Goal: Task Accomplishment & Management: Manage account settings

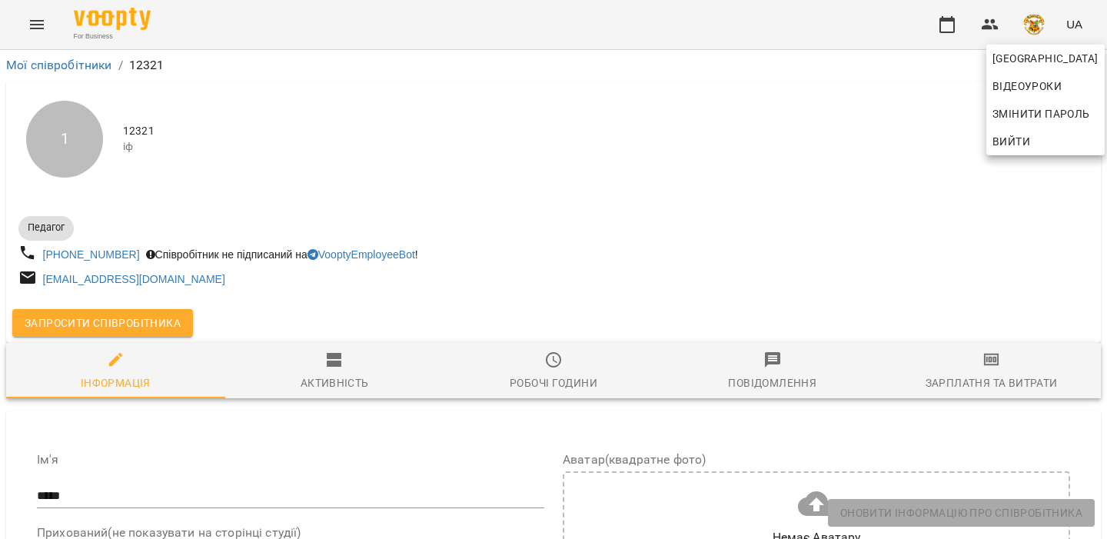
select select "**"
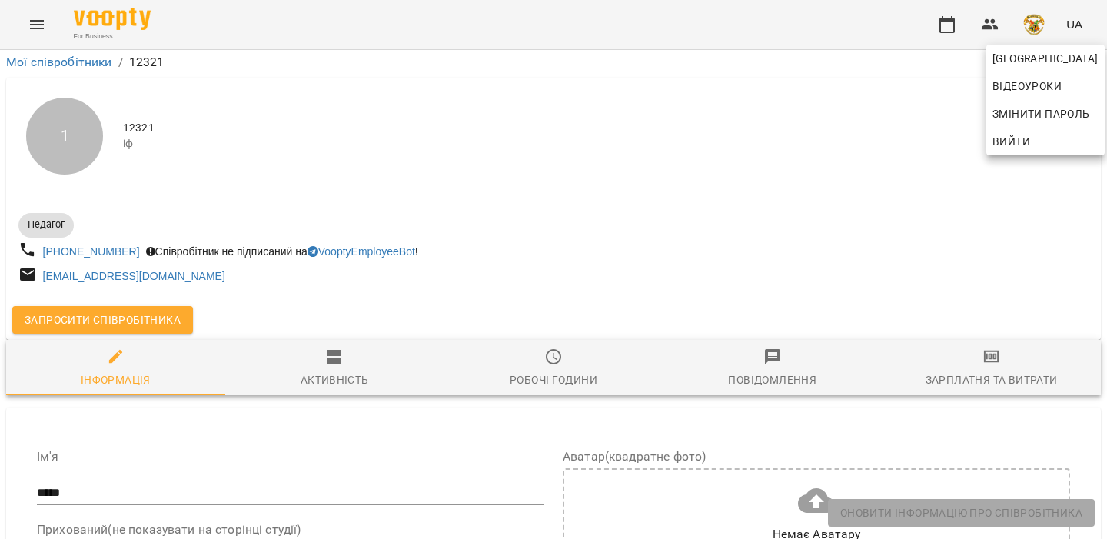
click at [954, 62] on div at bounding box center [553, 269] width 1107 height 539
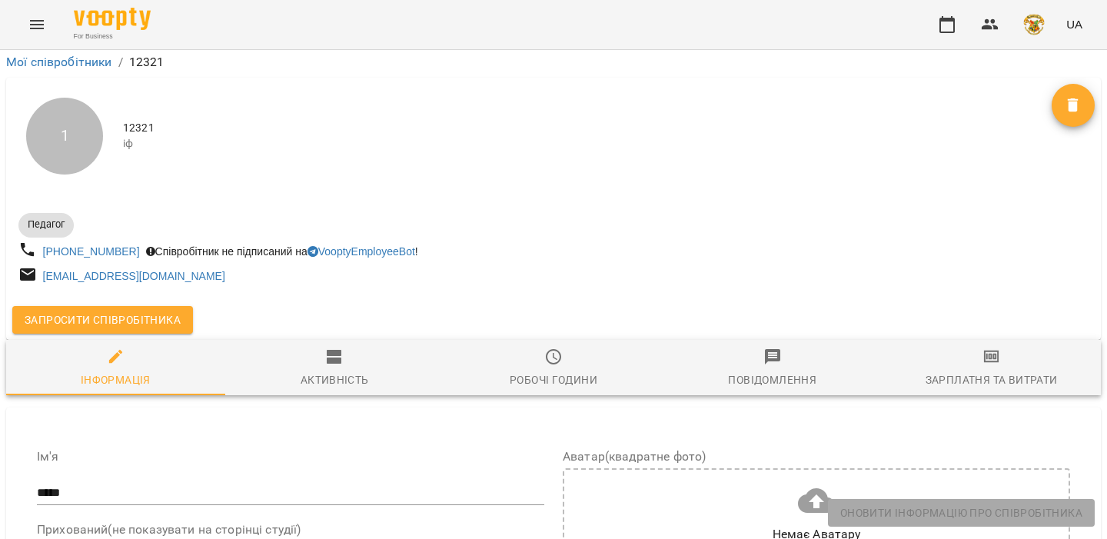
click at [1053, 34] on div "UA" at bounding box center [1009, 25] width 160 height 40
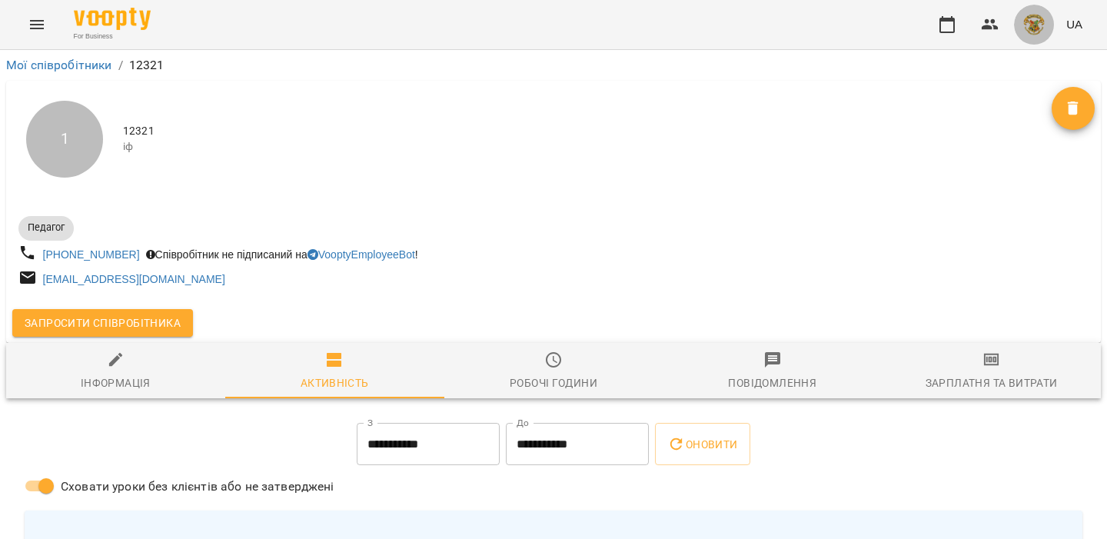
click at [1022, 18] on button "button" at bounding box center [1034, 25] width 40 height 40
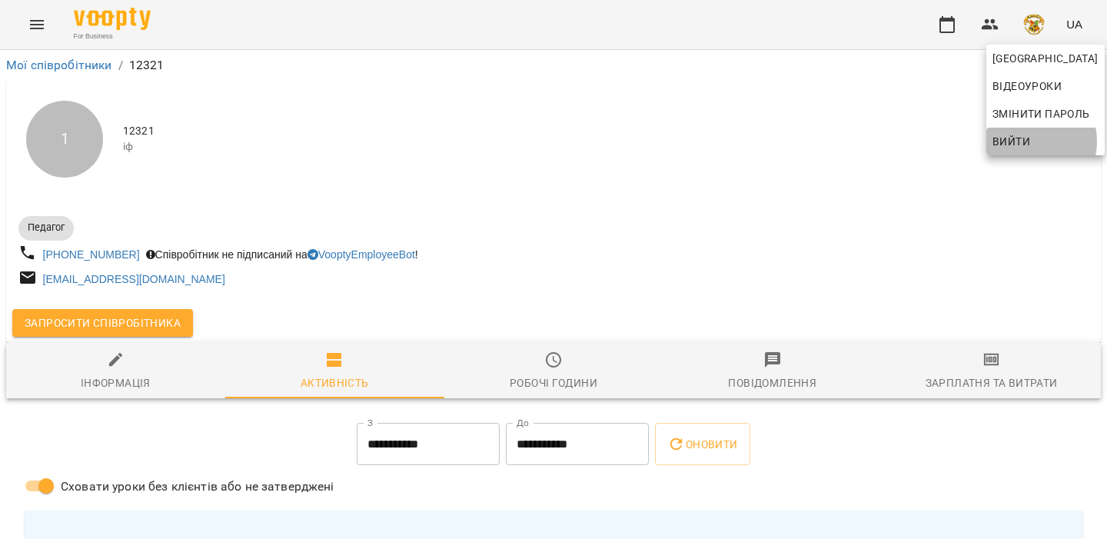
click at [1024, 142] on span "Вийти" at bounding box center [1012, 141] width 38 height 18
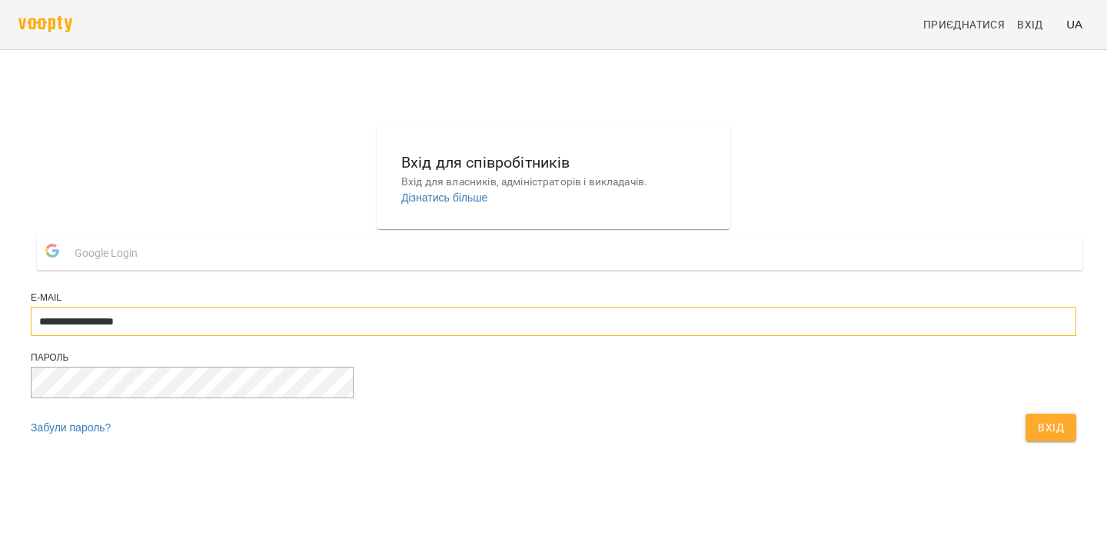
click at [626, 336] on input "**********" at bounding box center [554, 321] width 1046 height 29
type input "**********"
click at [684, 449] on div "Забули пароль? Вхід" at bounding box center [554, 431] width 1046 height 35
click at [1038, 437] on span "Вхід" at bounding box center [1051, 427] width 26 height 18
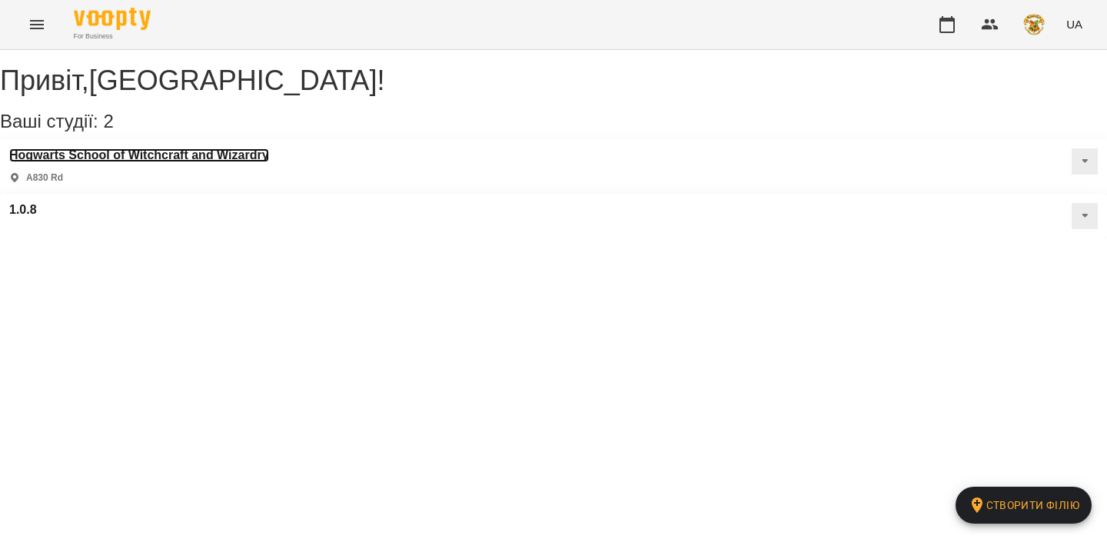
click at [233, 162] on h3 "Hogwarts School of Witchcraft and Wizardry" at bounding box center [139, 155] width 260 height 14
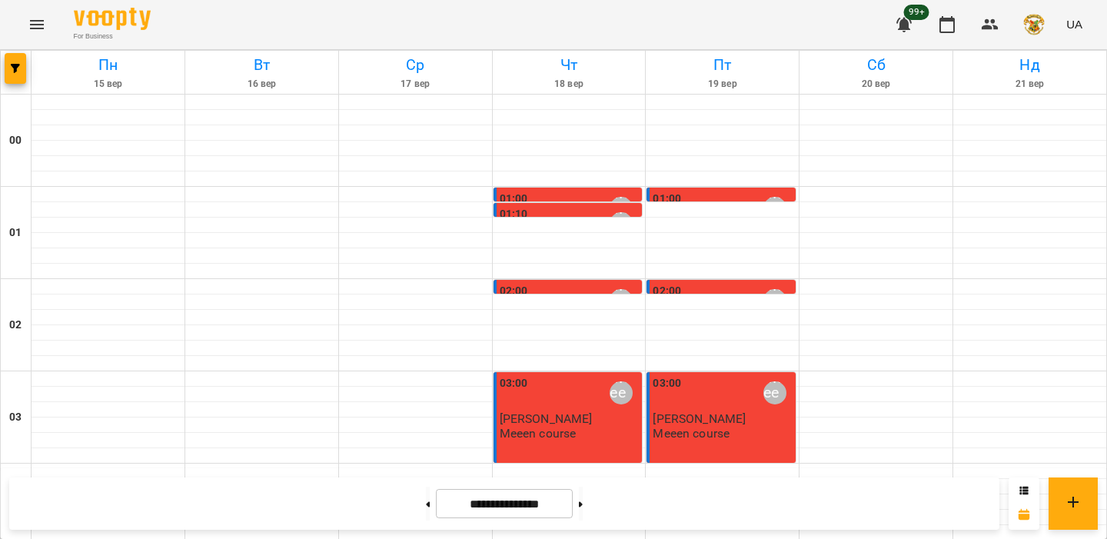
click at [1044, 32] on span "button" at bounding box center [1035, 25] width 22 height 22
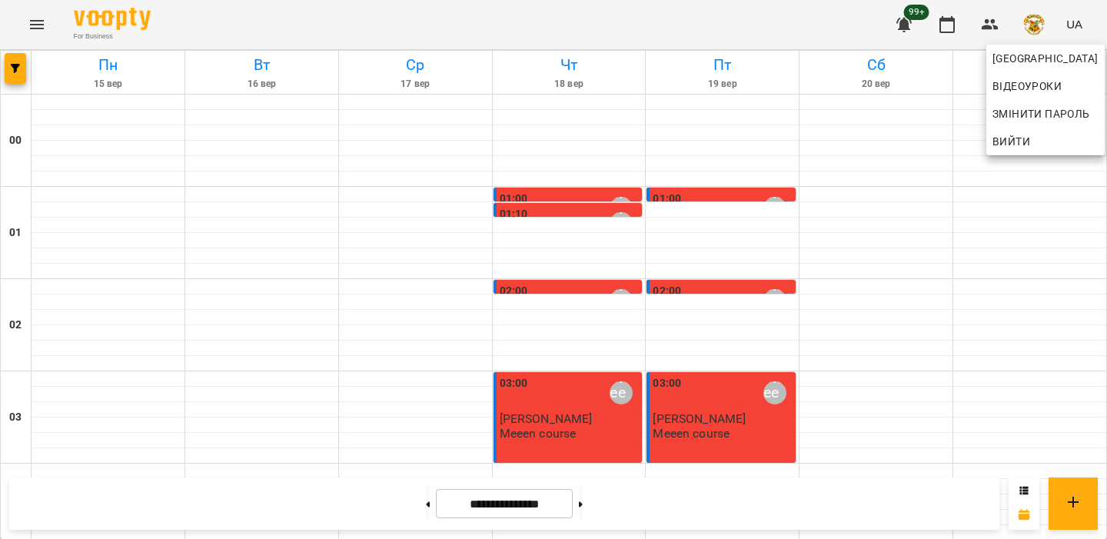
click at [794, 8] on div at bounding box center [553, 269] width 1107 height 539
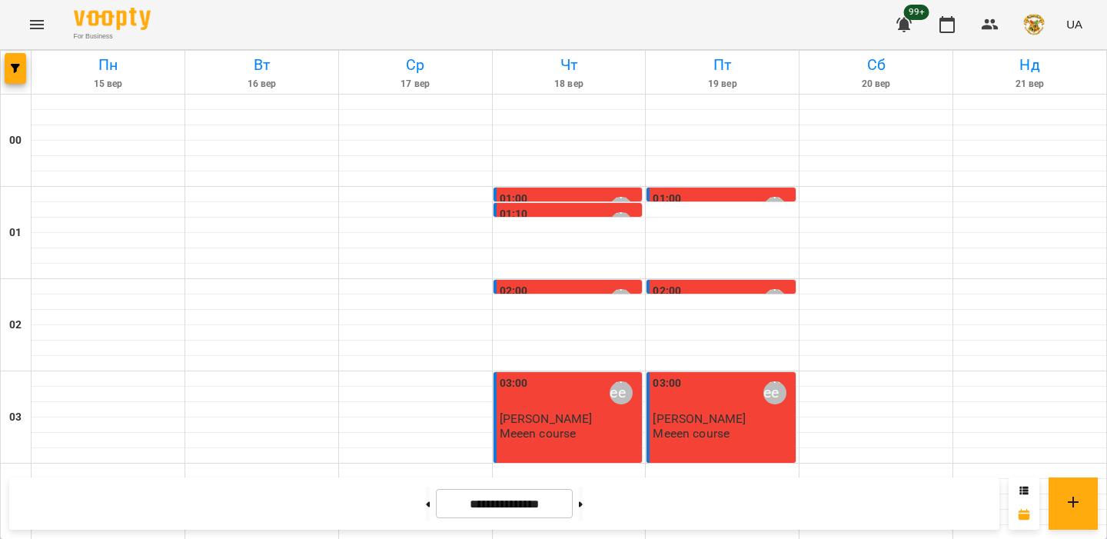
click at [1027, 24] on img "button" at bounding box center [1035, 25] width 22 height 22
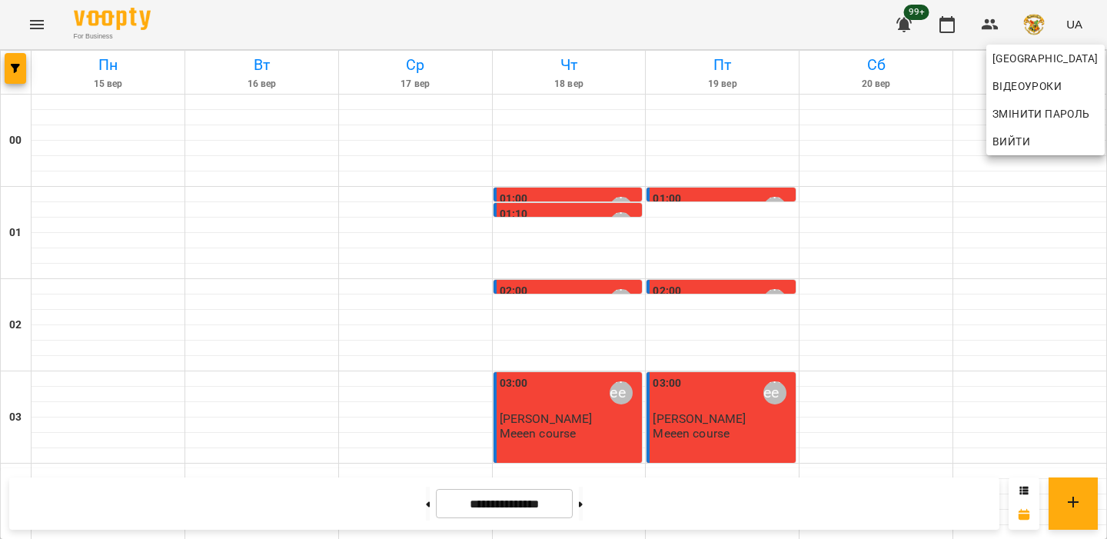
click at [1010, 144] on span "Вийти" at bounding box center [1012, 141] width 38 height 18
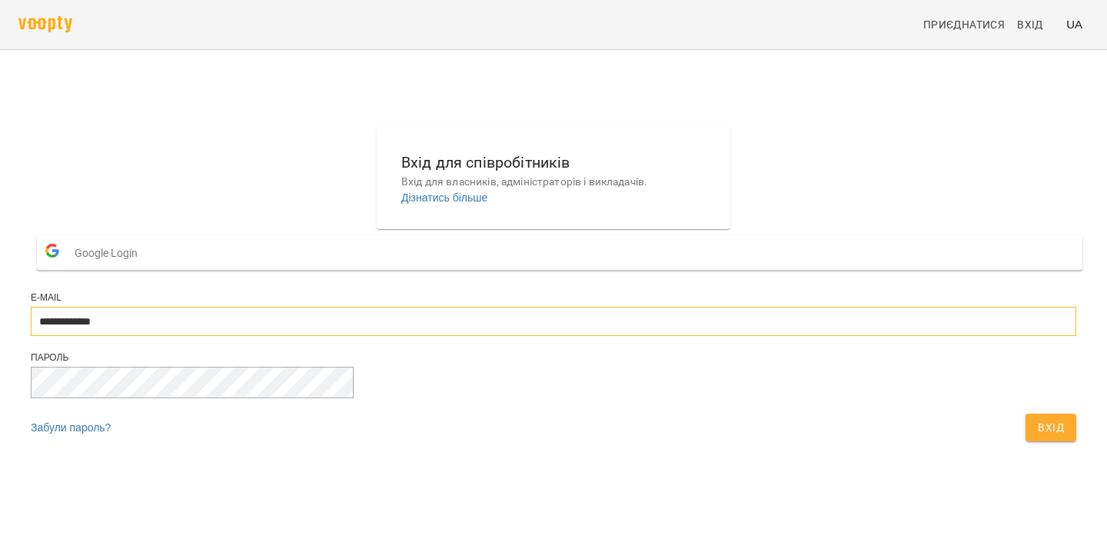
click at [632, 336] on input "**********" at bounding box center [554, 321] width 1046 height 29
type input "**********"
click at [1026, 441] on button "Вхід" at bounding box center [1051, 428] width 51 height 28
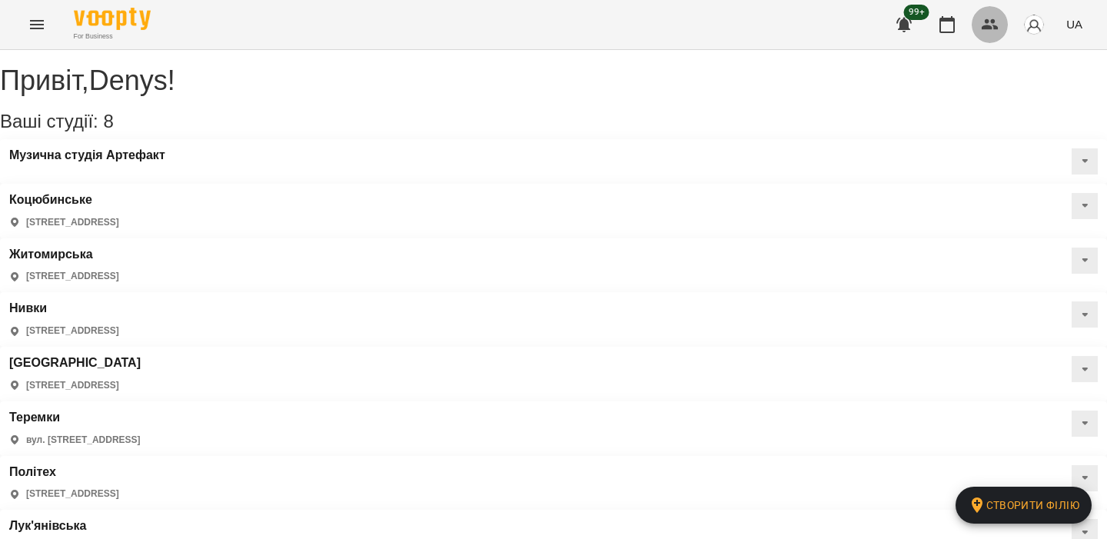
click at [984, 19] on icon "button" at bounding box center [990, 24] width 18 height 18
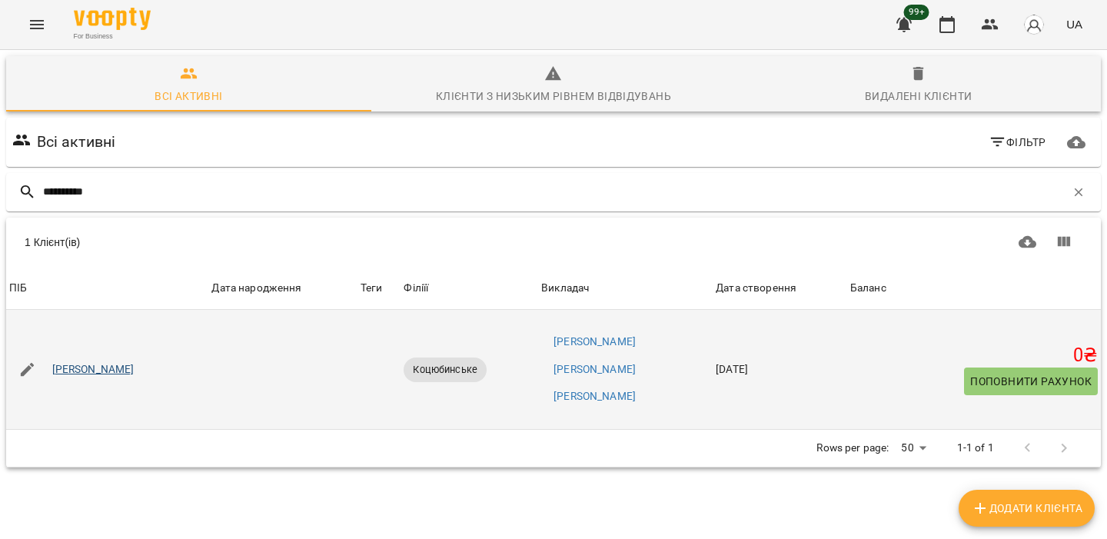
type input "**********"
click at [99, 365] on link "[PERSON_NAME]" at bounding box center [93, 369] width 82 height 15
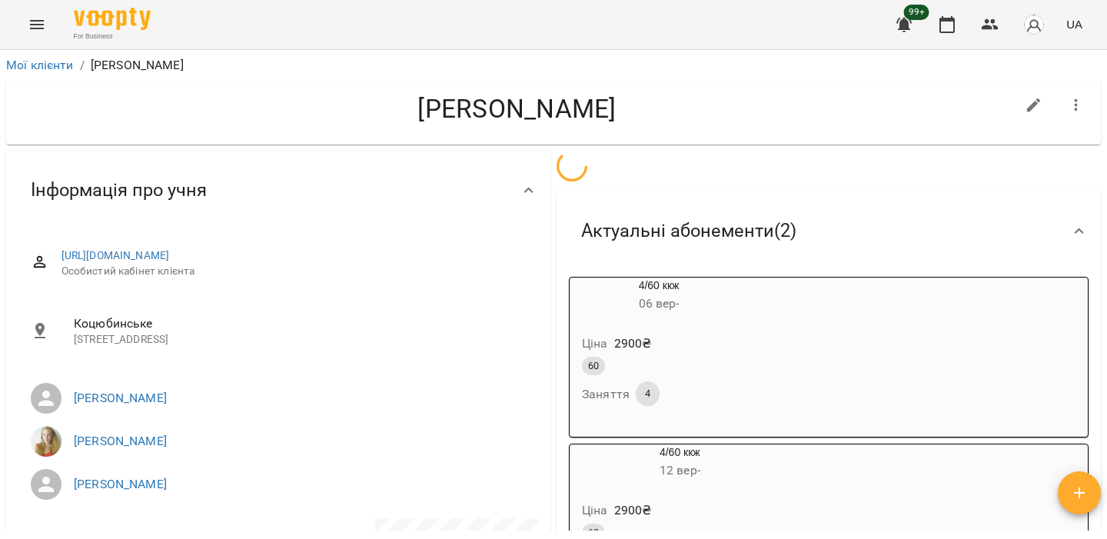
scroll to position [121, 0]
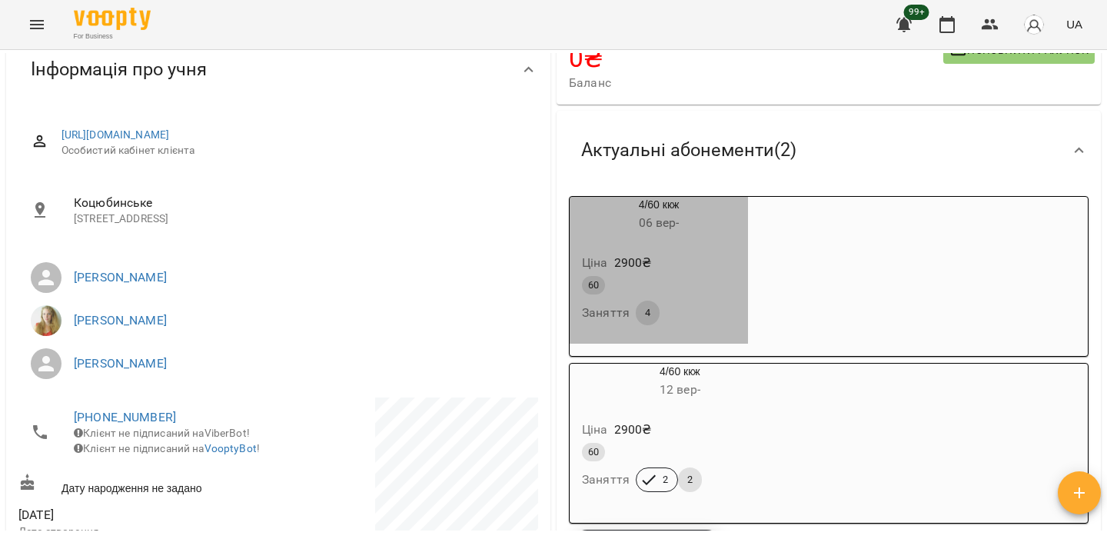
click at [695, 228] on h6 "[DATE] -" at bounding box center [659, 223] width 178 height 22
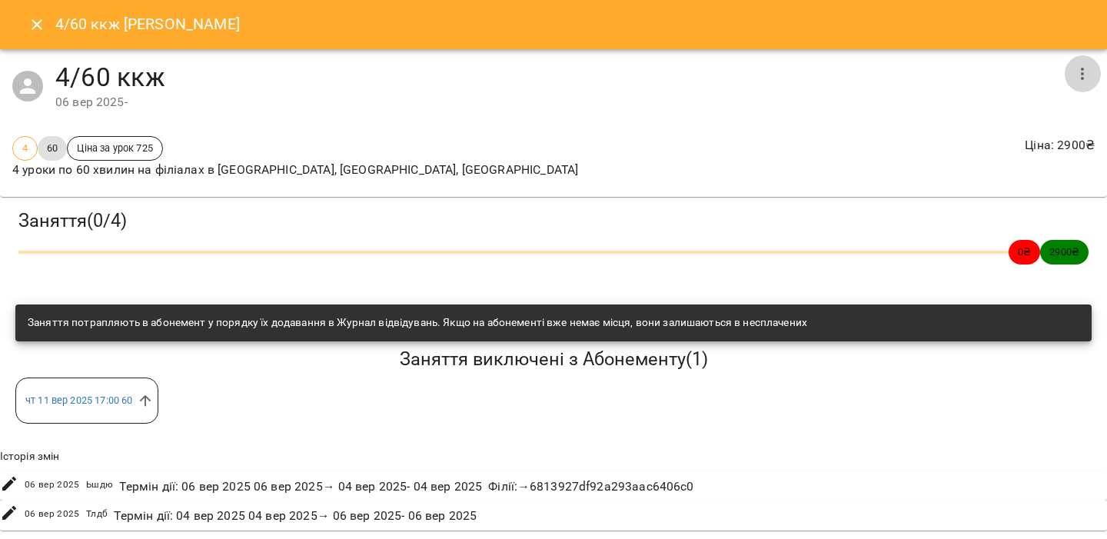
click at [1077, 69] on icon "button" at bounding box center [1083, 74] width 18 height 18
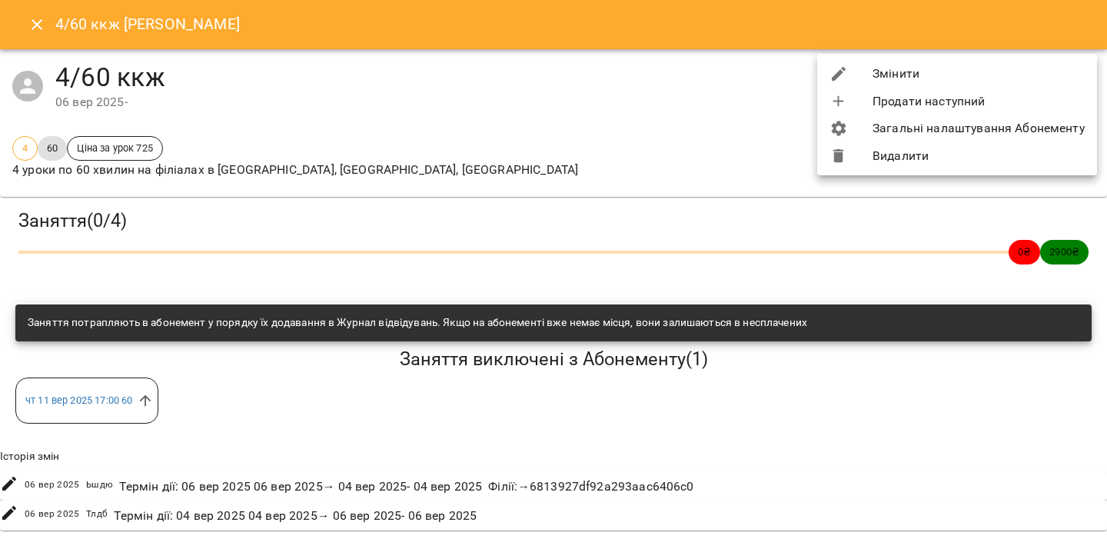
click at [1034, 76] on li "Змінити" at bounding box center [957, 74] width 280 height 28
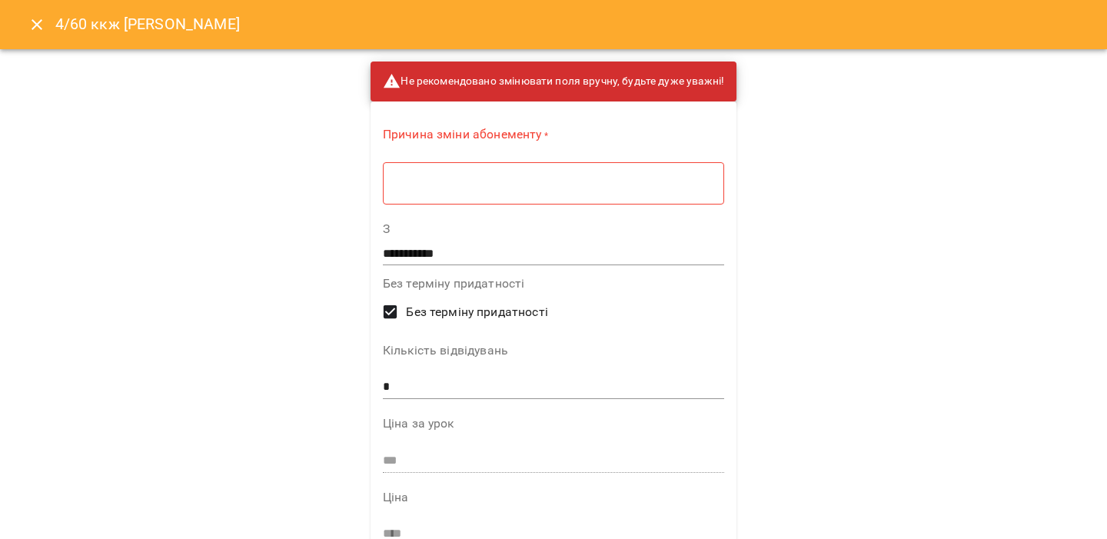
click at [473, 181] on textarea at bounding box center [554, 183] width 320 height 15
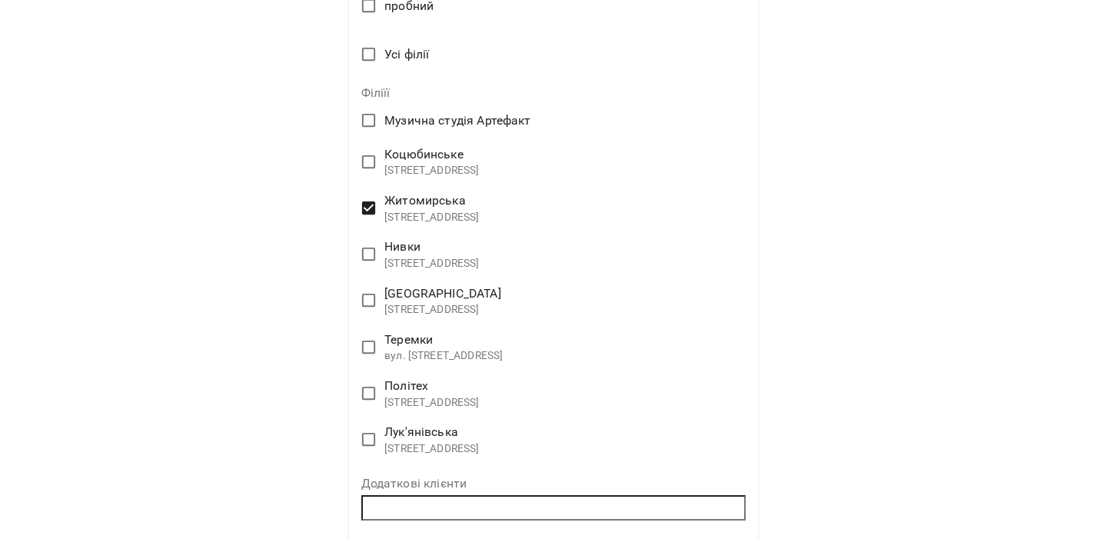
scroll to position [697, 0]
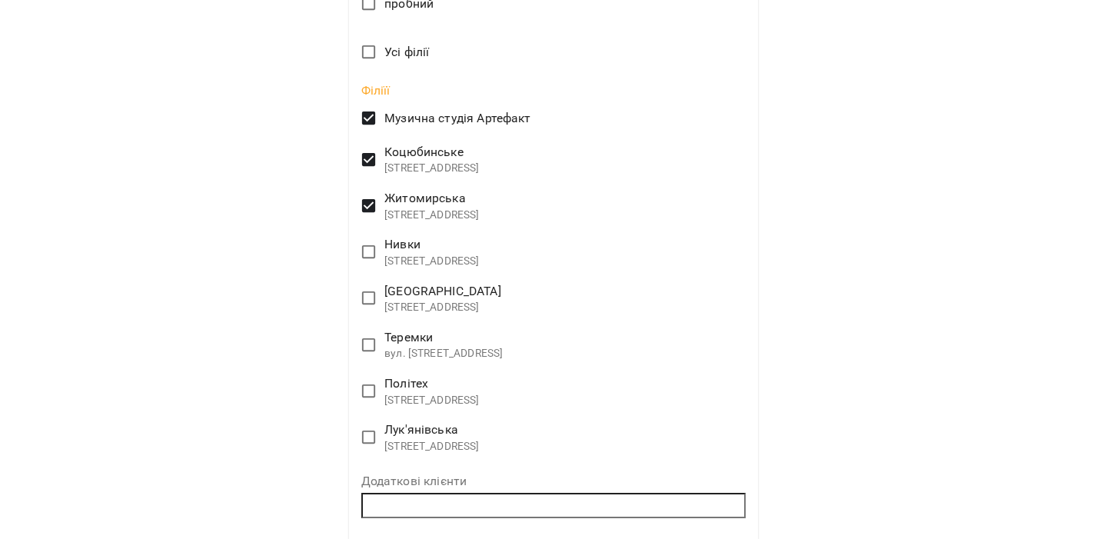
click at [371, 235] on label "Нивки вулиця Салютна, 2а, Київ, Україна" at bounding box center [543, 252] width 381 height 42
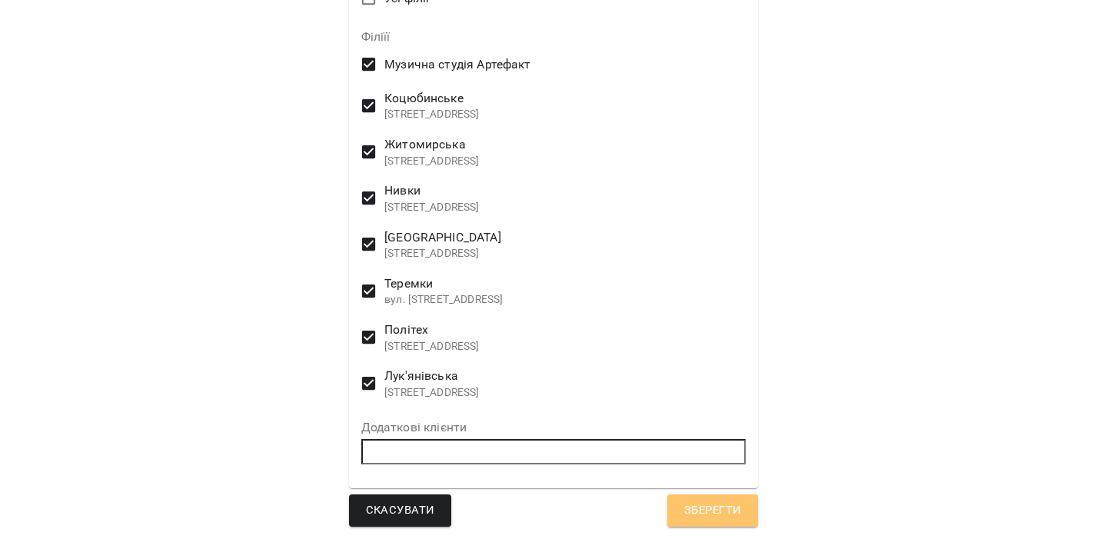
click at [688, 511] on span "Зберегти" at bounding box center [712, 511] width 57 height 20
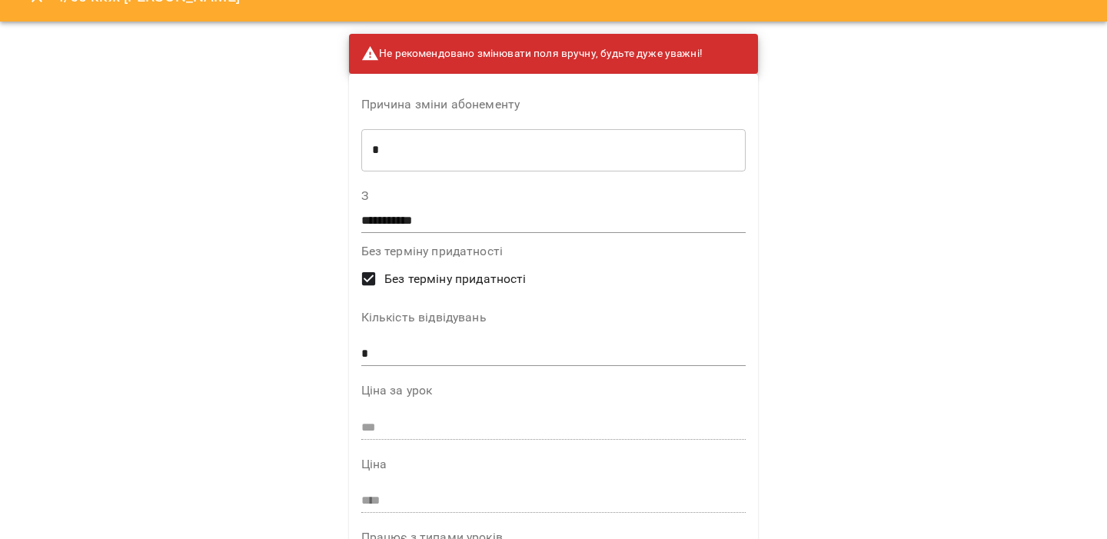
scroll to position [0, 0]
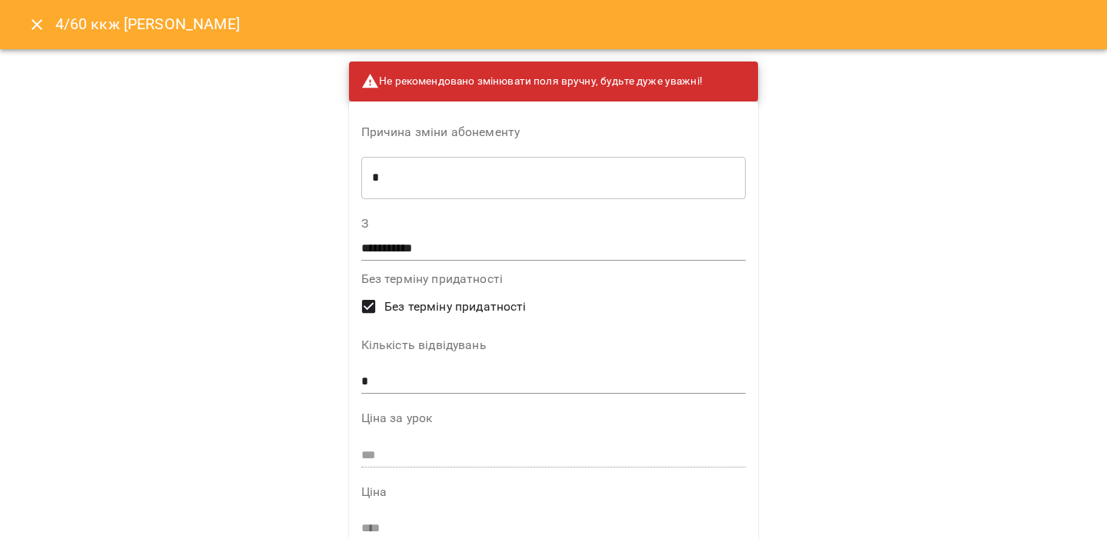
click at [498, 188] on div "* ​" at bounding box center [553, 177] width 385 height 43
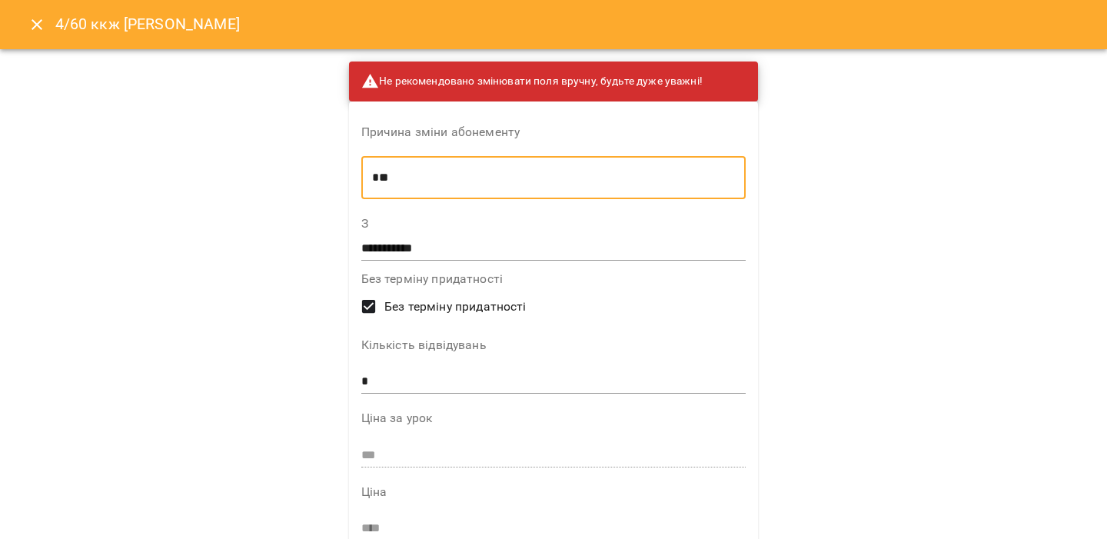
type textarea "*"
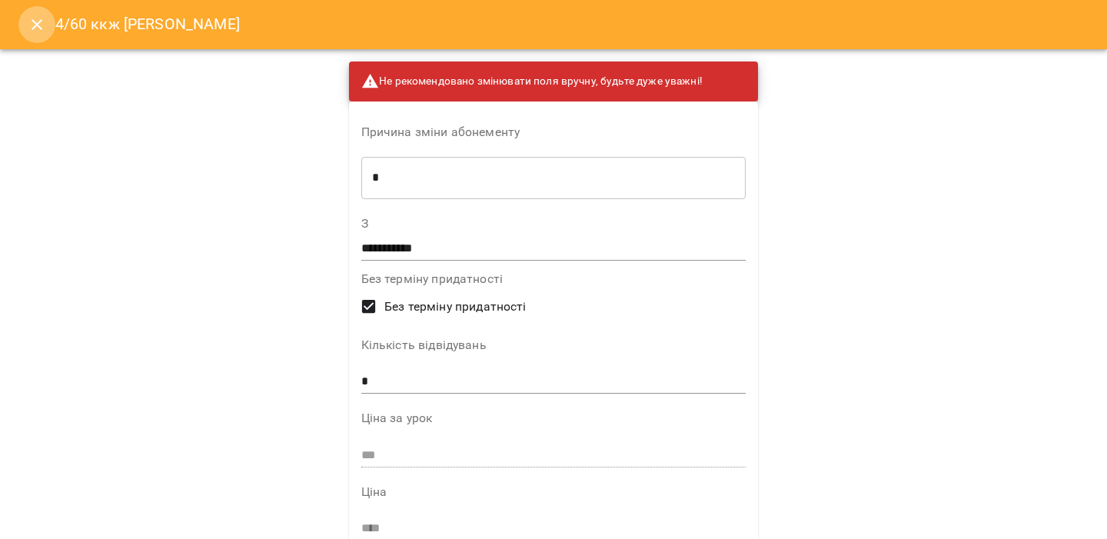
click at [45, 28] on button "Close" at bounding box center [36, 24] width 37 height 37
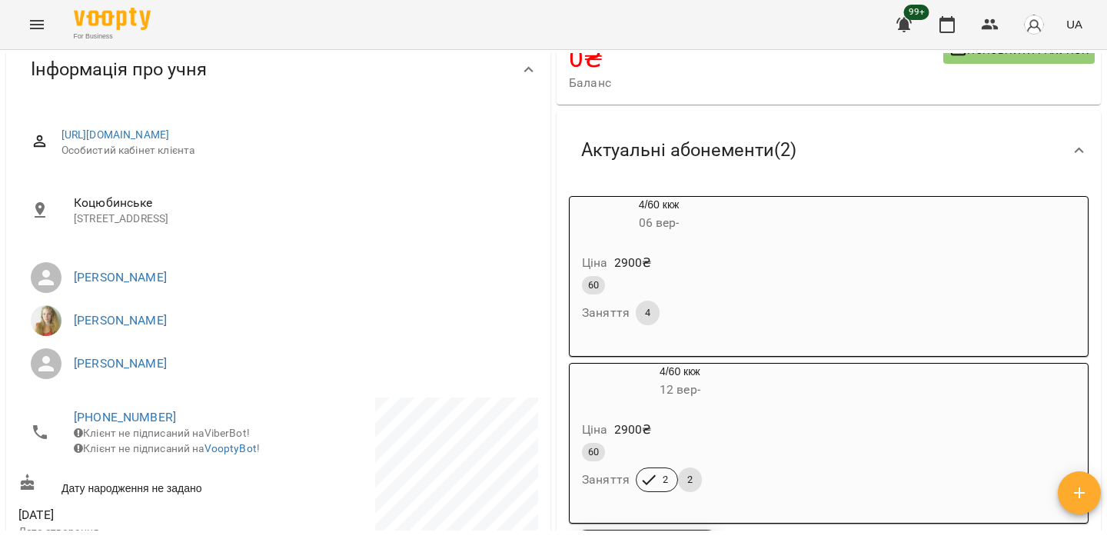
click at [734, 404] on div "4/60 ккж 12 вер -" at bounding box center [680, 382] width 227 height 43
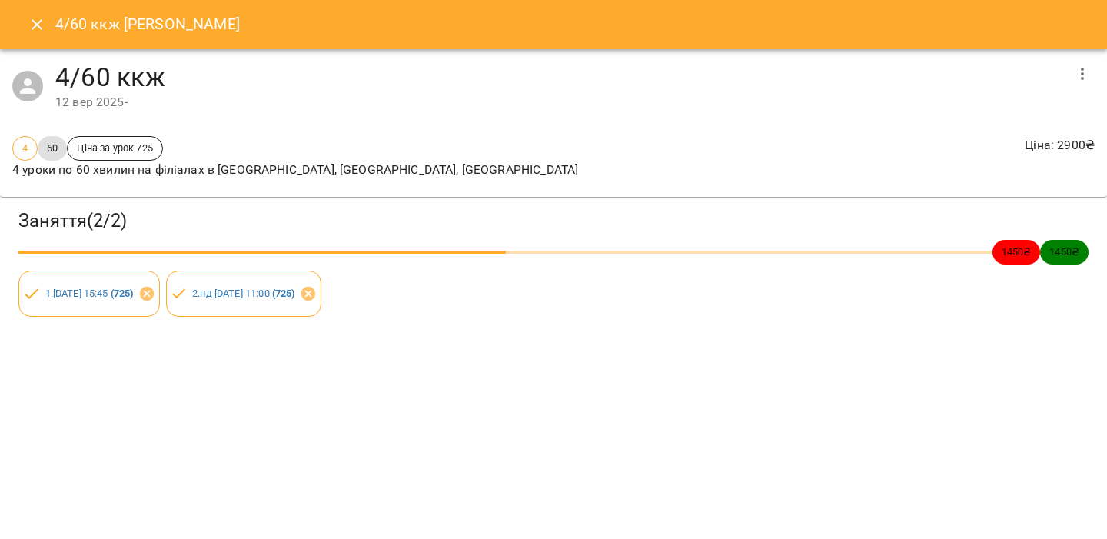
click at [1083, 72] on icon "button" at bounding box center [1082, 74] width 3 height 12
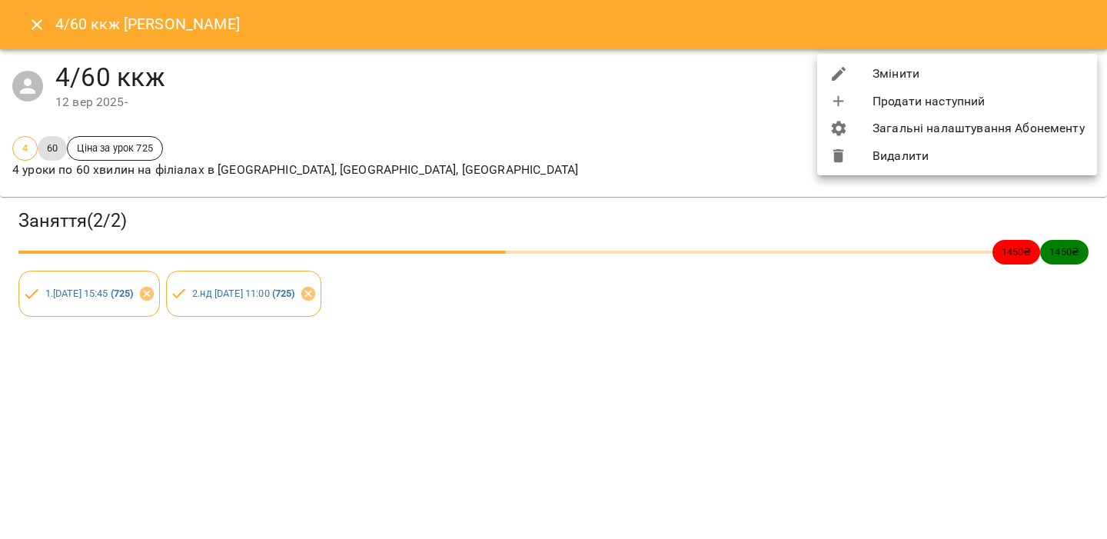
drag, startPoint x: 1025, startPoint y: 93, endPoint x: 1046, endPoint y: 73, distance: 28.8
click at [1046, 73] on ul "Змінити Продати наступний Загальні налаштування Абонементу Видалити" at bounding box center [957, 115] width 280 height 122
click at [1046, 73] on li "Змінити" at bounding box center [957, 74] width 280 height 28
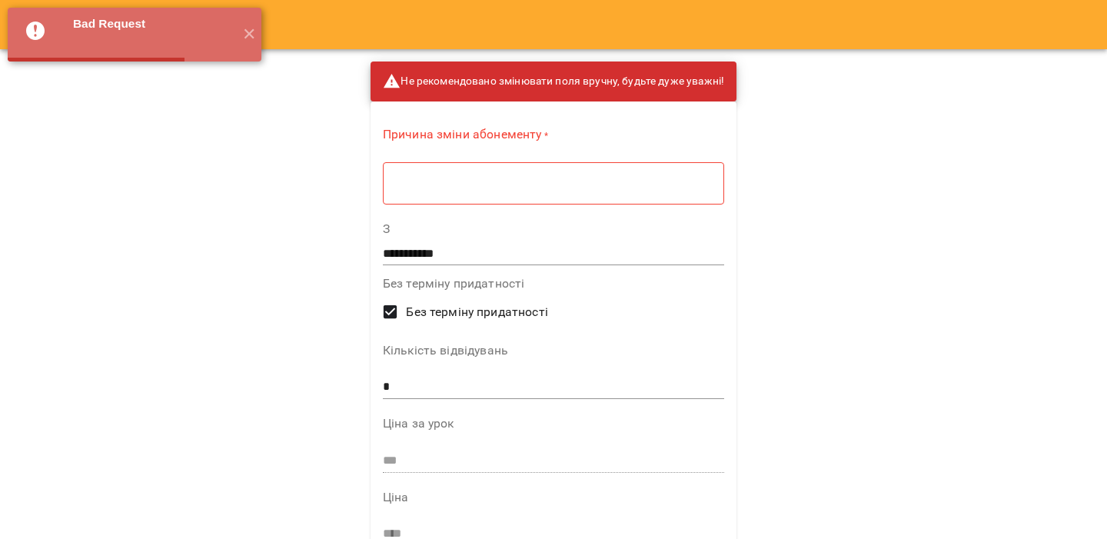
click at [559, 185] on textarea at bounding box center [554, 183] width 320 height 15
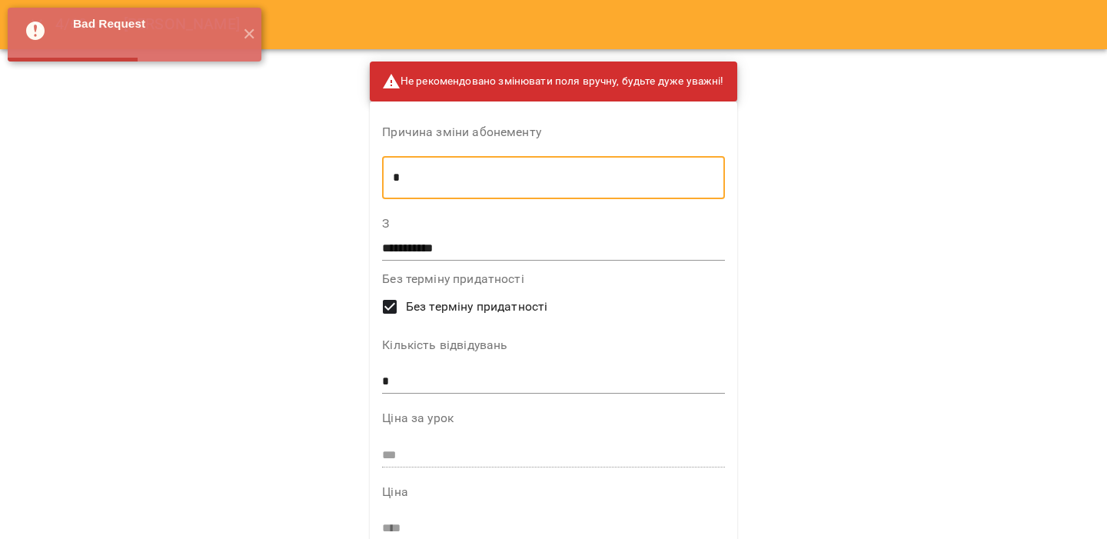
scroll to position [360, 0]
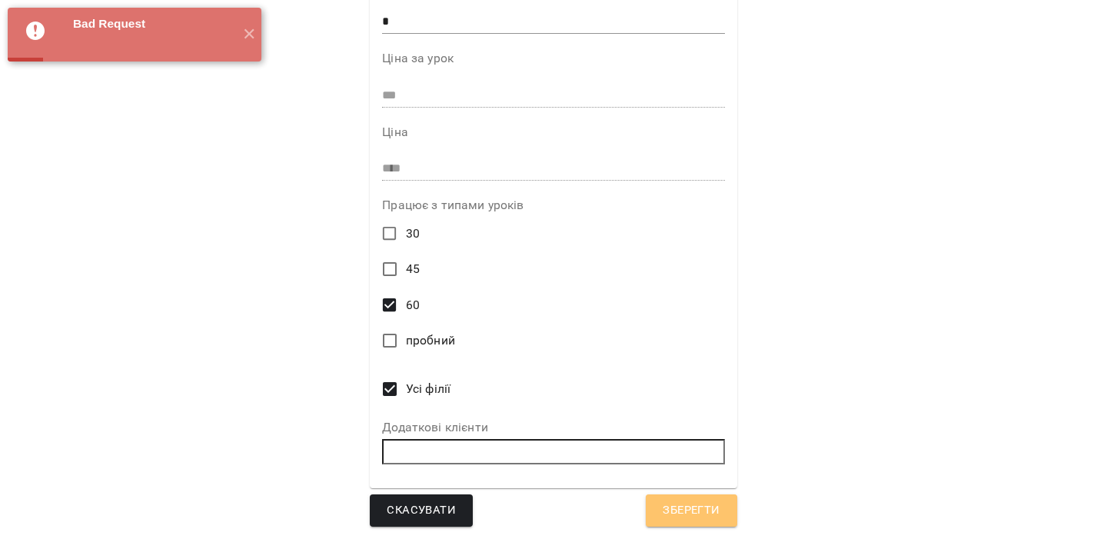
click at [691, 505] on span "Зберегти" at bounding box center [691, 511] width 57 height 20
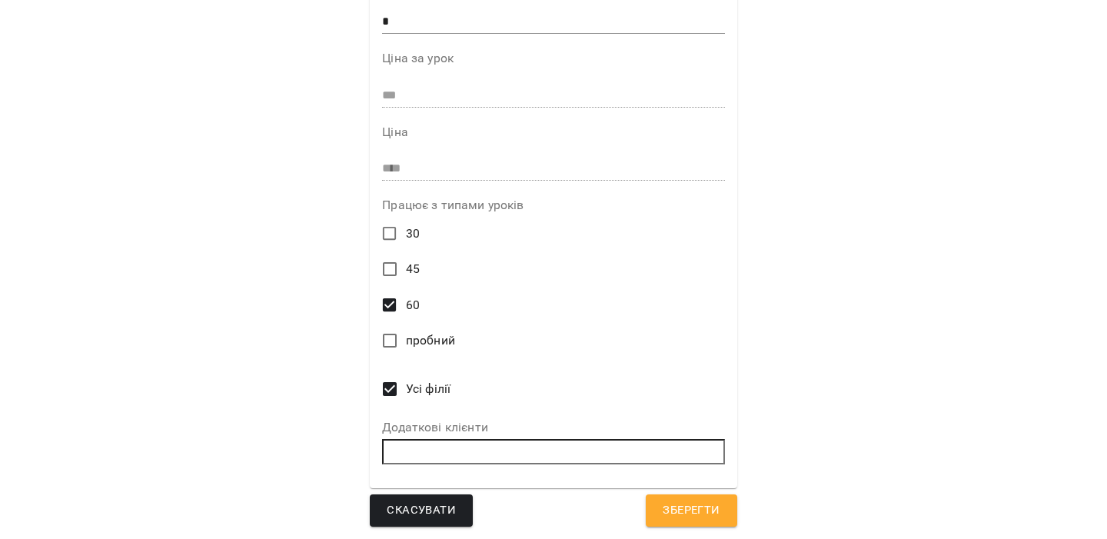
click at [406, 388] on span "Усі філії" at bounding box center [428, 389] width 45 height 18
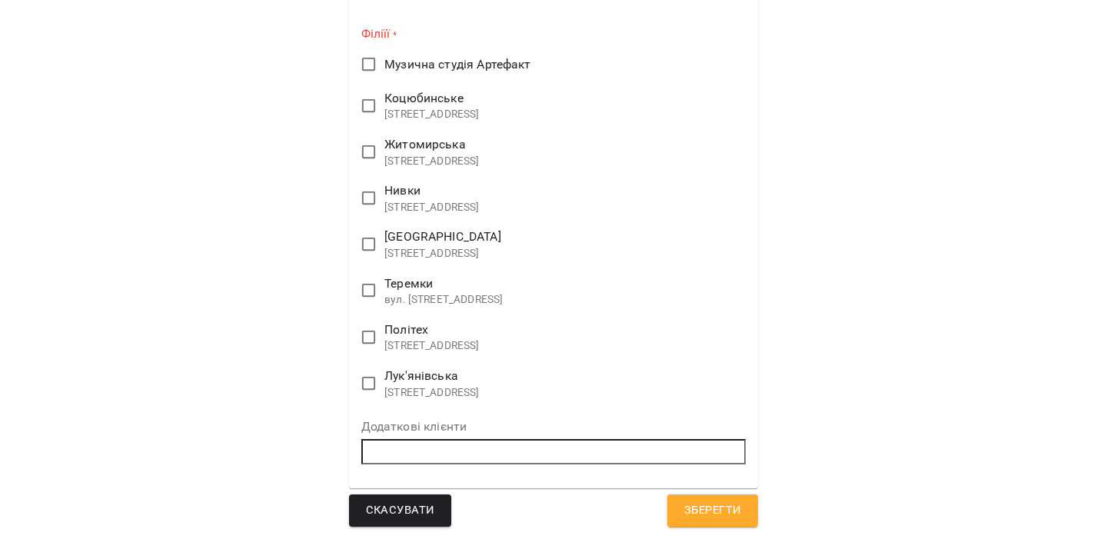
scroll to position [751, 0]
click at [372, 185] on span at bounding box center [369, 198] width 32 height 32
click at [690, 511] on span "Зберегти" at bounding box center [712, 511] width 57 height 20
click at [397, 370] on span "Лук'янівська" at bounding box center [432, 376] width 95 height 18
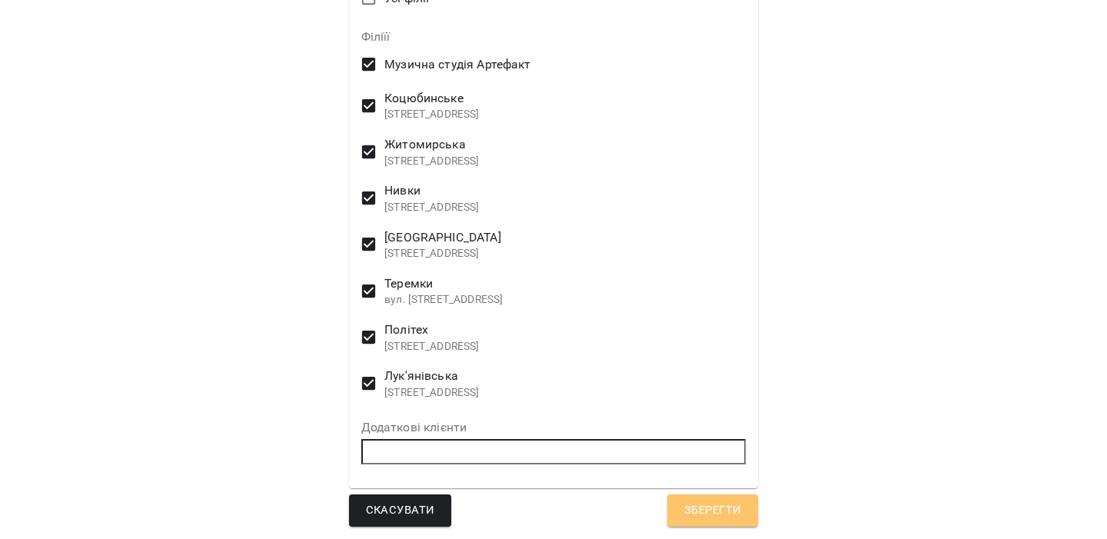
click at [728, 503] on span "Зберегти" at bounding box center [712, 511] width 57 height 20
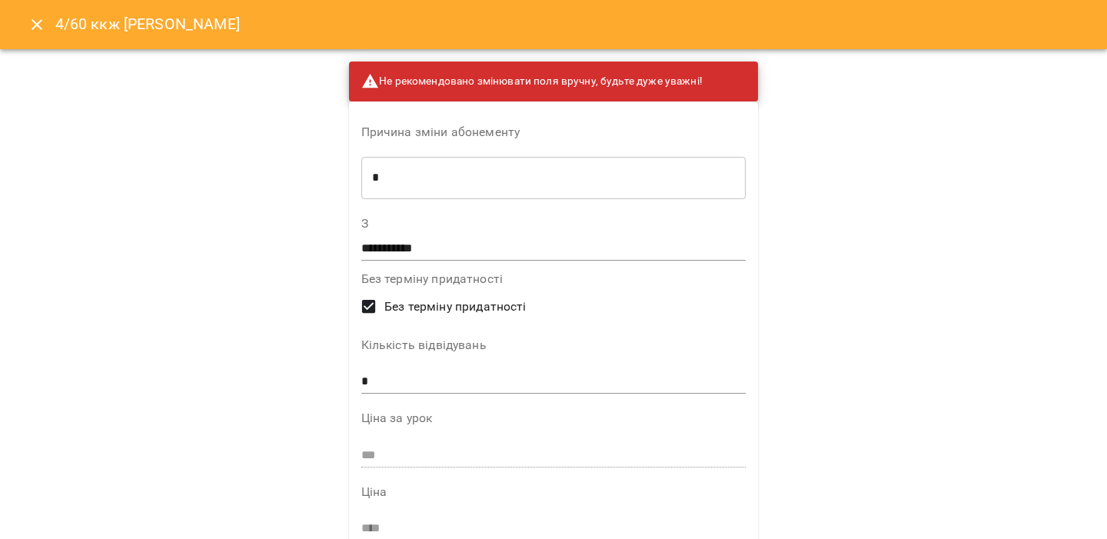
click at [33, 18] on icon "Close" at bounding box center [37, 24] width 18 height 18
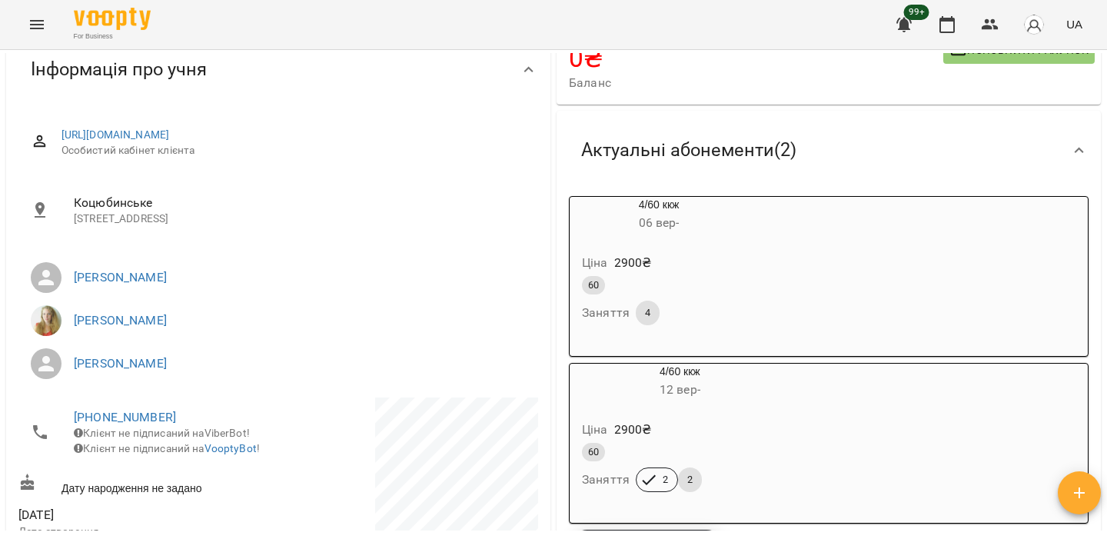
click at [43, 19] on icon "Menu" at bounding box center [37, 24] width 18 height 18
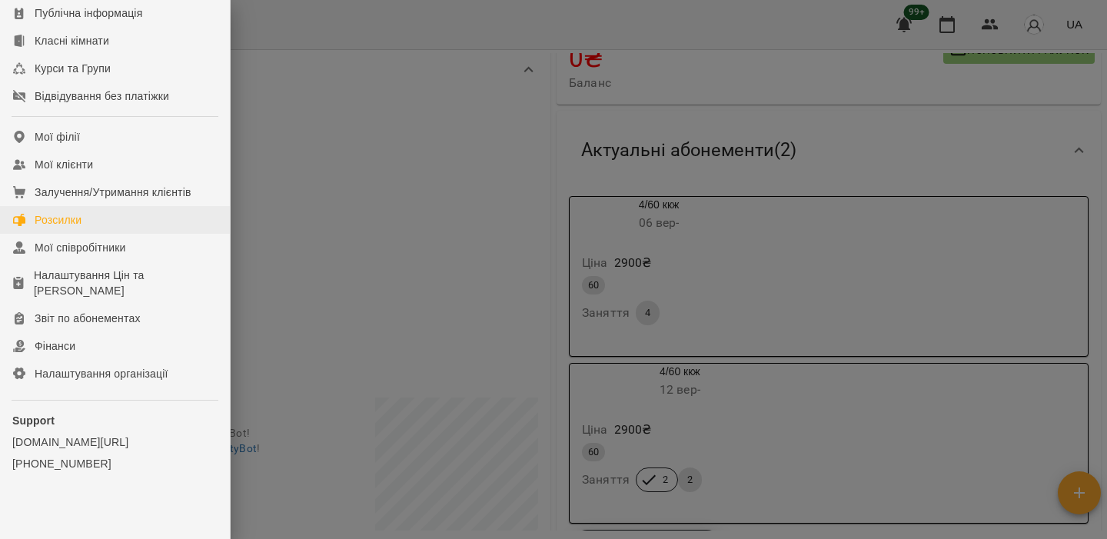
scroll to position [124, 0]
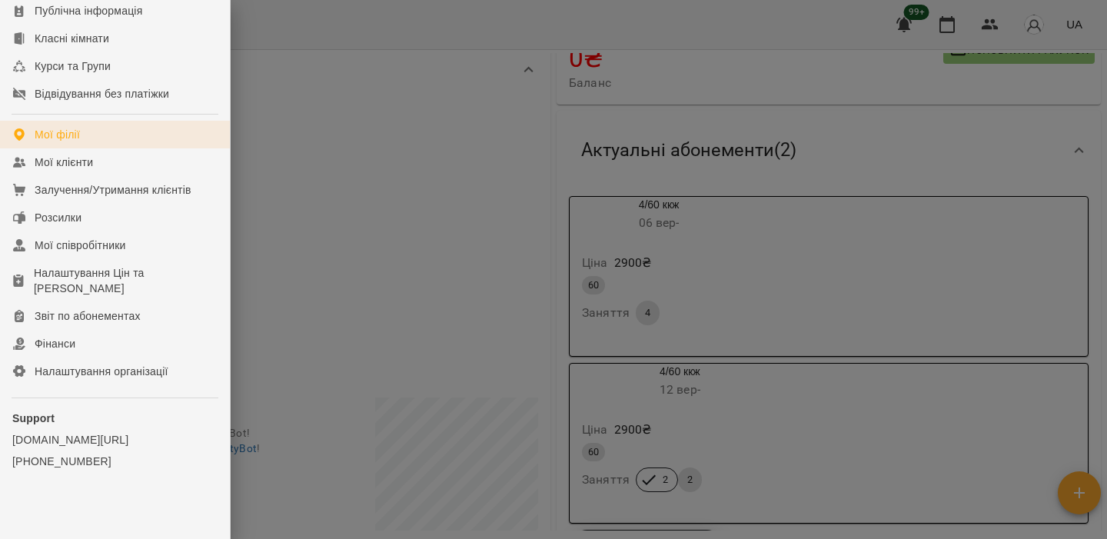
click at [131, 144] on link "Мої філії" at bounding box center [115, 135] width 230 height 28
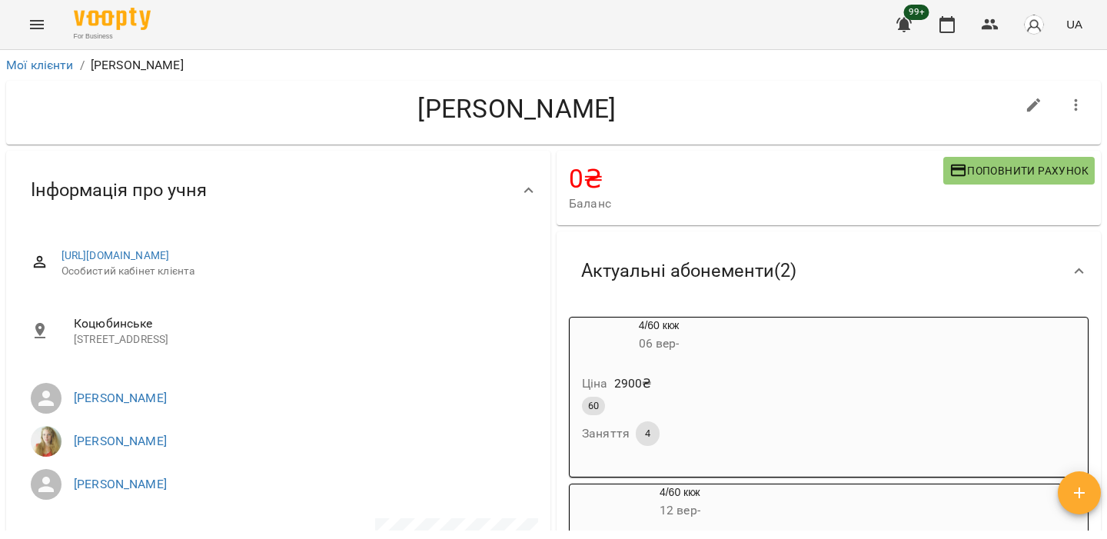
click at [38, 25] on icon "Menu" at bounding box center [37, 24] width 14 height 9
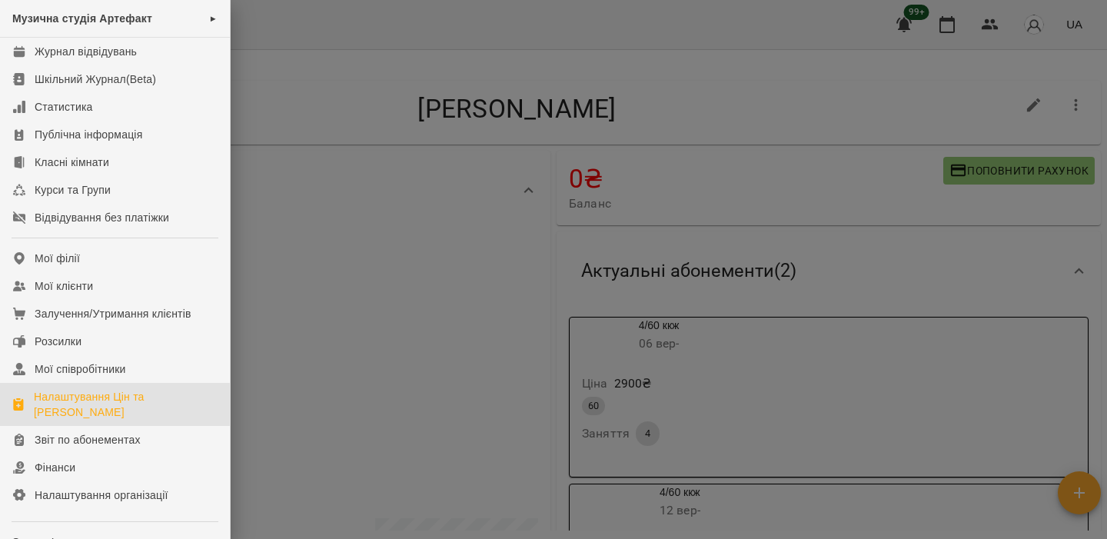
click at [105, 398] on div "Налаштування Цін та Абонементів" at bounding box center [126, 404] width 184 height 31
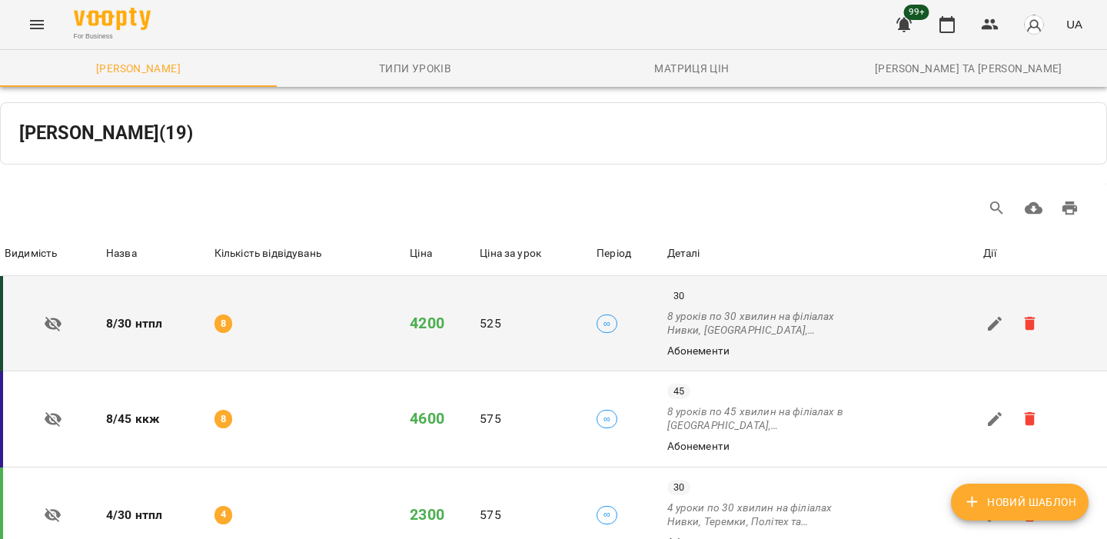
scroll to position [425, 0]
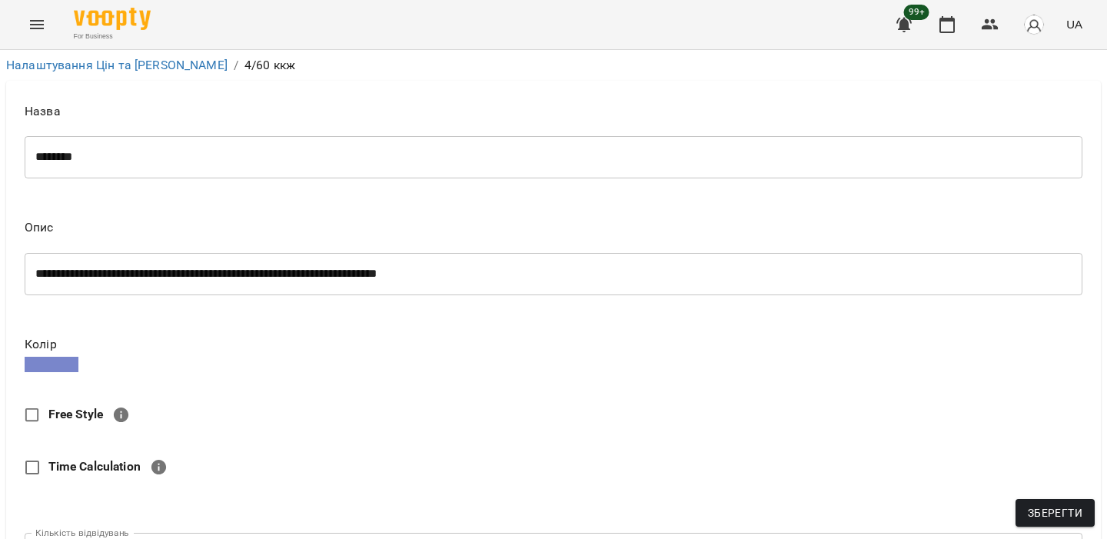
scroll to position [1047, 0]
click at [1034, 22] on img "button" at bounding box center [1035, 25] width 22 height 22
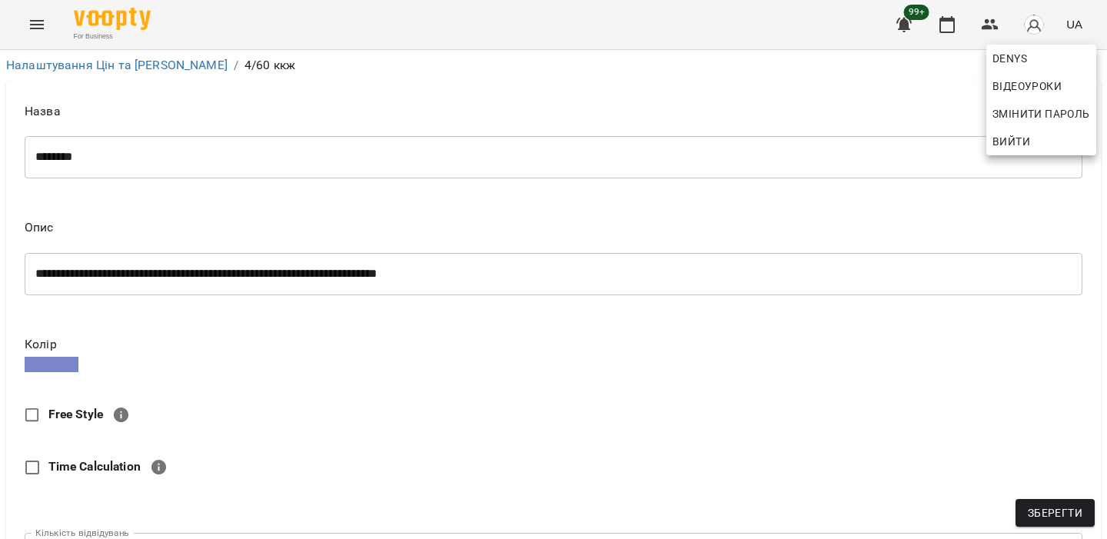
click at [1024, 138] on span "Вийти" at bounding box center [1012, 141] width 38 height 18
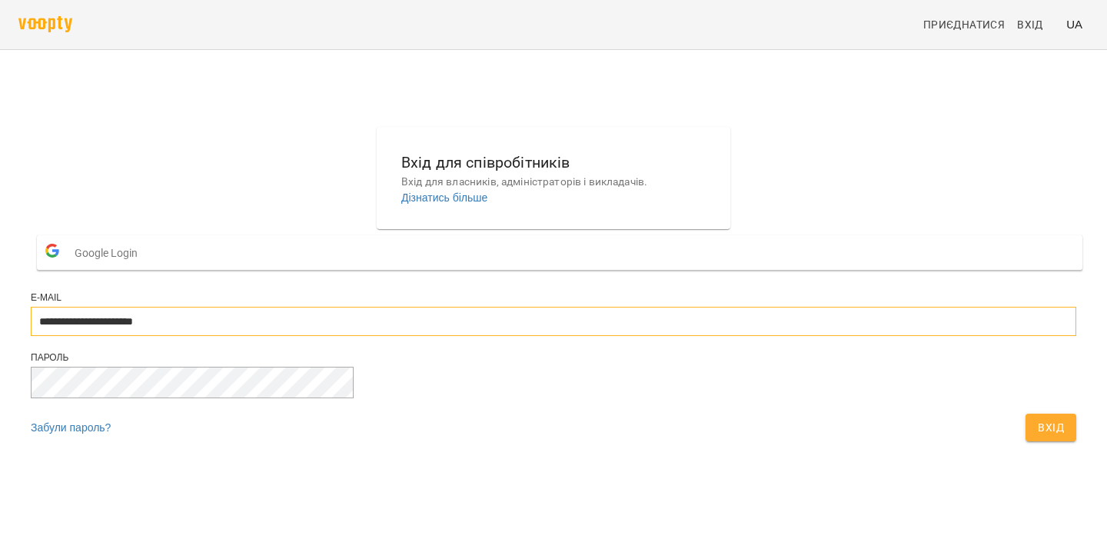
click at [654, 336] on input "**********" at bounding box center [554, 321] width 1046 height 29
type input "**********"
click at [1026, 441] on button "Вхід" at bounding box center [1051, 428] width 51 height 28
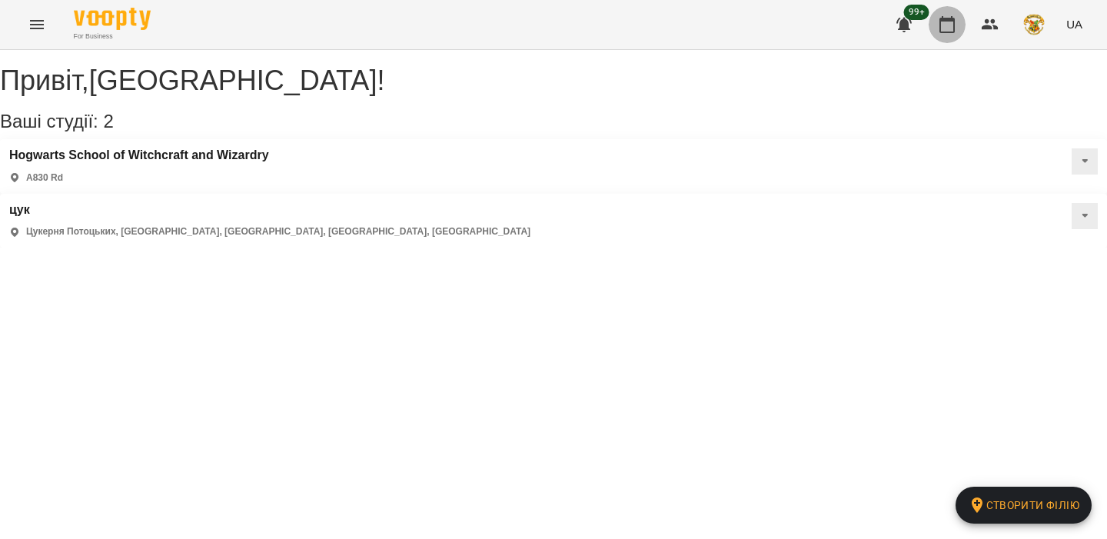
click at [951, 25] on icon "button" at bounding box center [947, 24] width 18 height 18
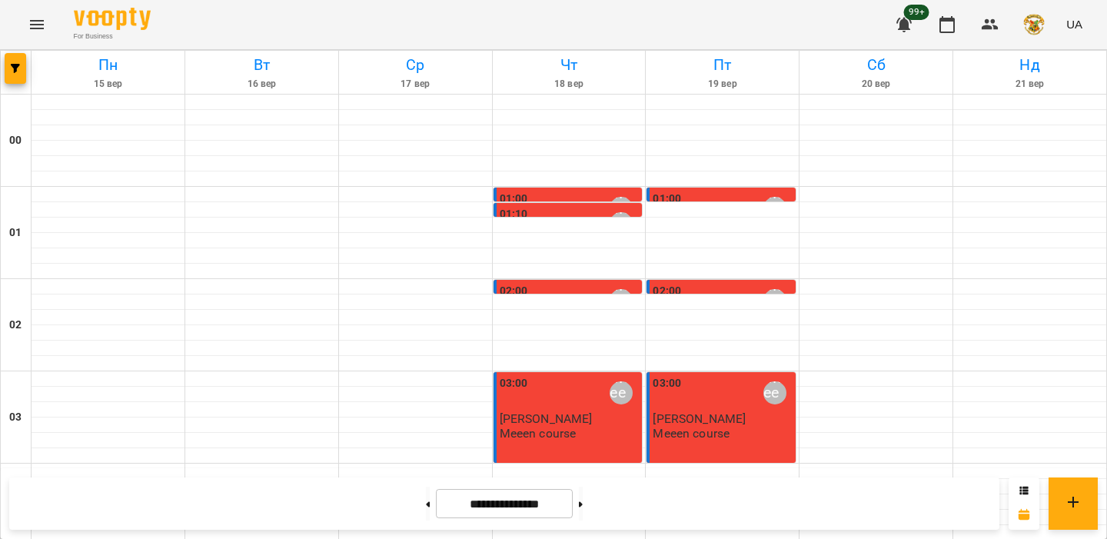
click at [33, 22] on icon "Menu" at bounding box center [37, 24] width 18 height 18
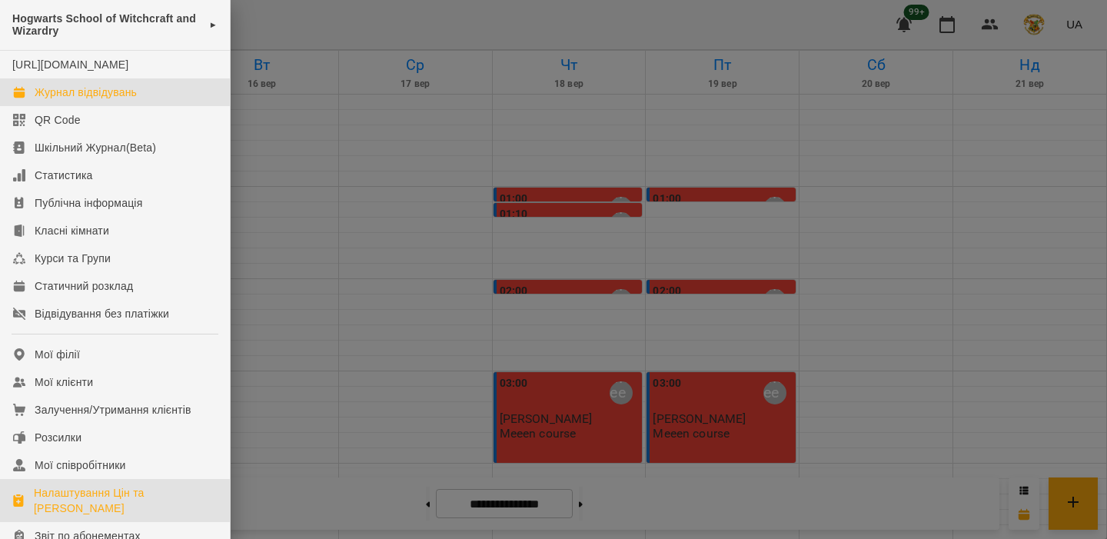
click at [111, 512] on div "Налаштування Цін та [PERSON_NAME]" at bounding box center [126, 500] width 184 height 31
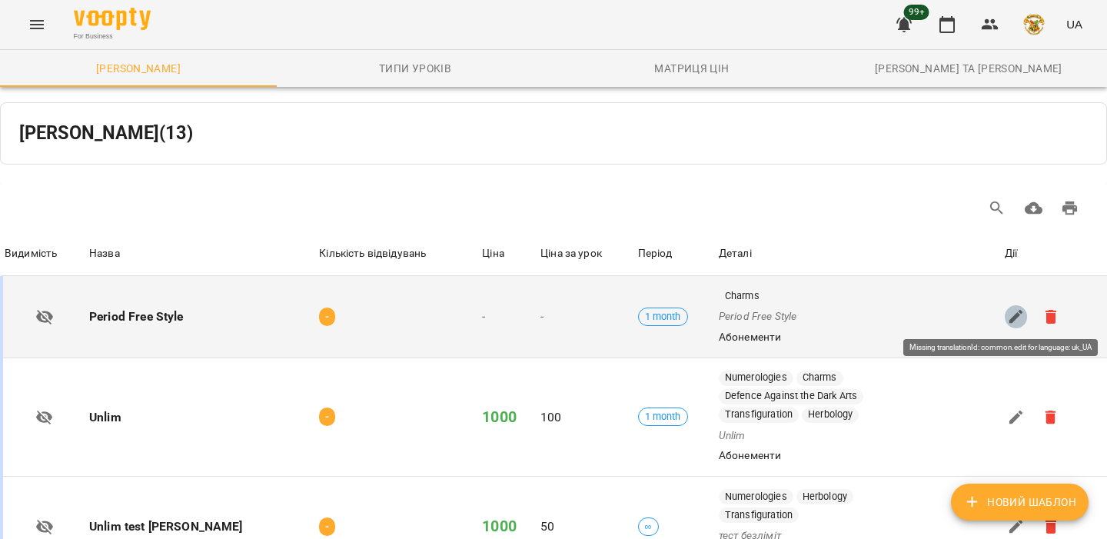
click at [1011, 315] on icon "button" at bounding box center [1017, 317] width 14 height 14
select select "*****"
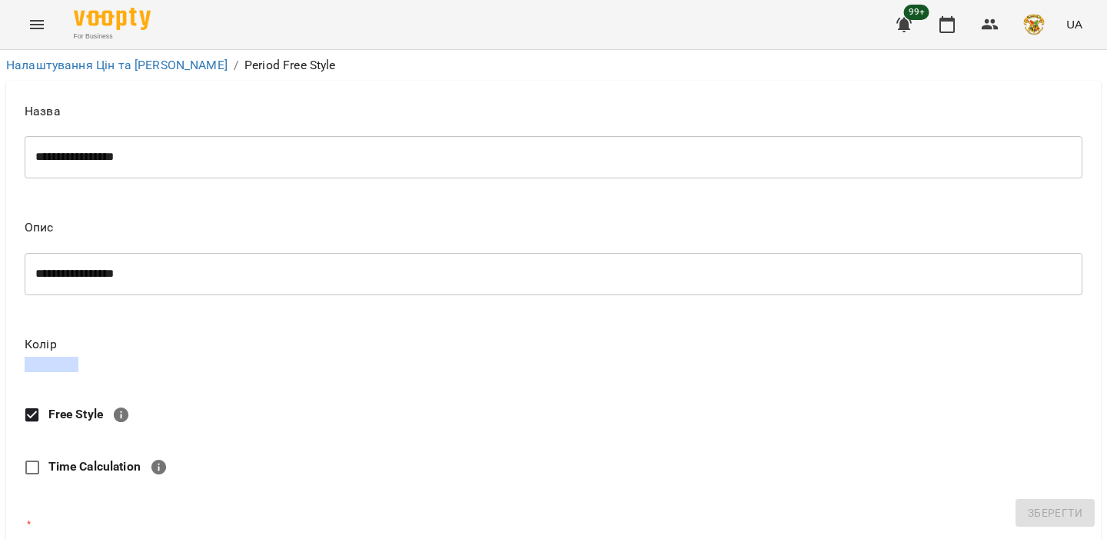
scroll to position [305, 0]
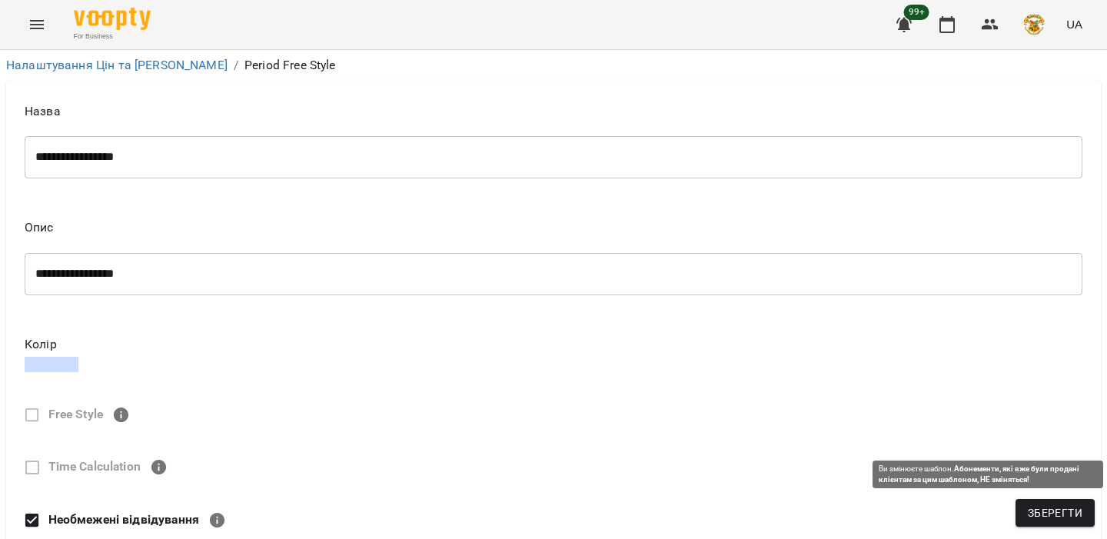
type input "****"
click at [1074, 518] on span "Зберегти" at bounding box center [1055, 513] width 55 height 18
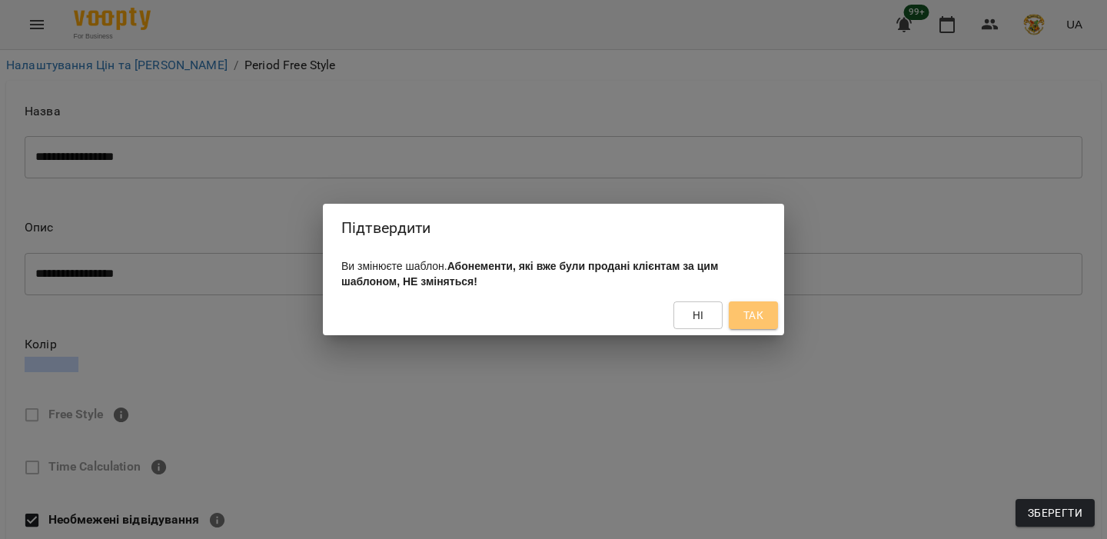
click at [753, 315] on span "Так" at bounding box center [754, 315] width 20 height 18
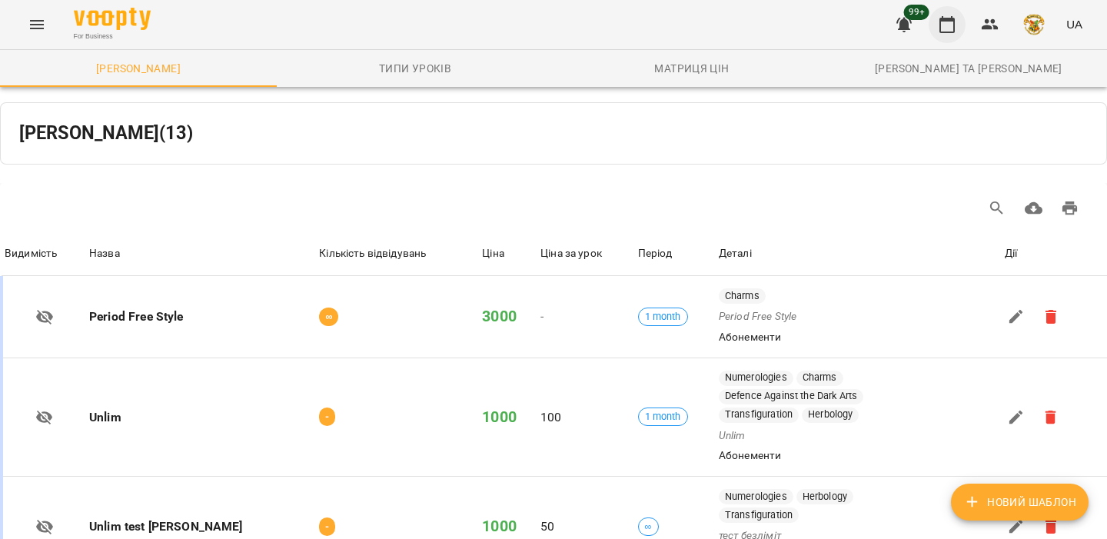
click at [957, 35] on button "button" at bounding box center [947, 24] width 37 height 37
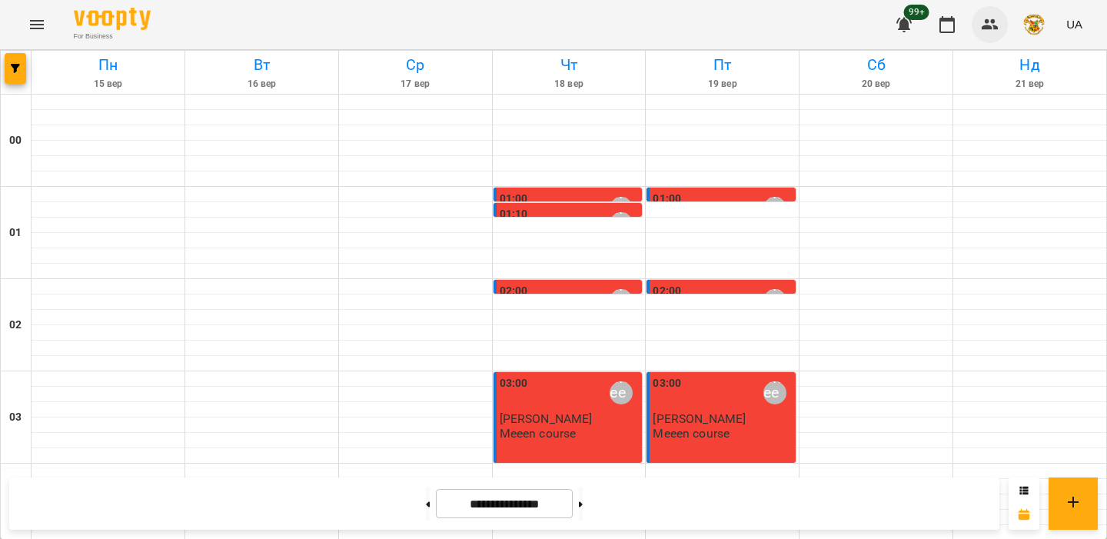
click at [994, 32] on icon "button" at bounding box center [990, 24] width 18 height 18
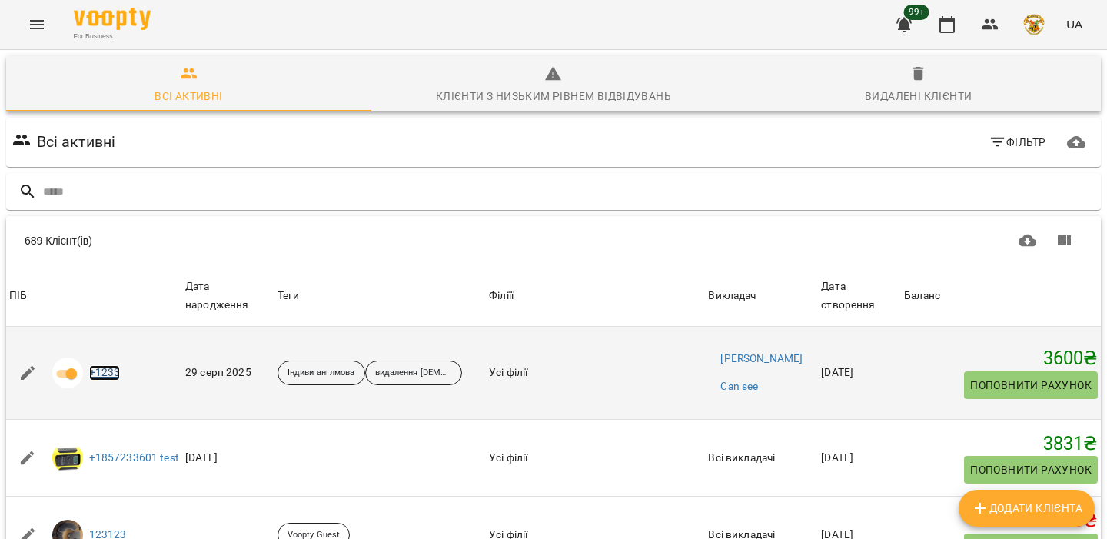
click at [113, 381] on link "+1233" at bounding box center [105, 372] width 32 height 15
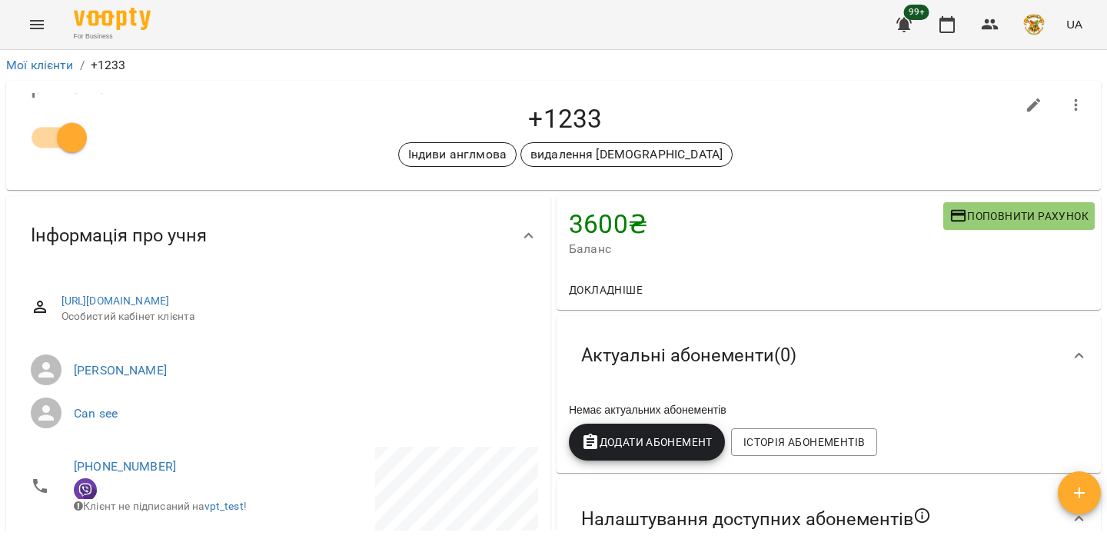
click at [661, 438] on span "Додати Абонемент" at bounding box center [647, 442] width 132 height 18
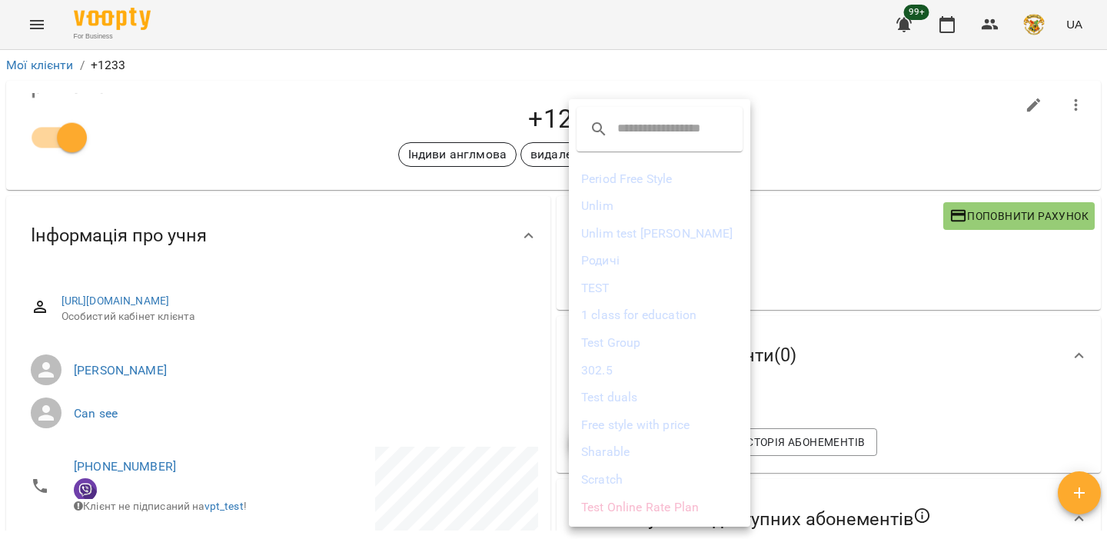
click at [663, 176] on li "Period Free Style" at bounding box center [659, 179] width 181 height 28
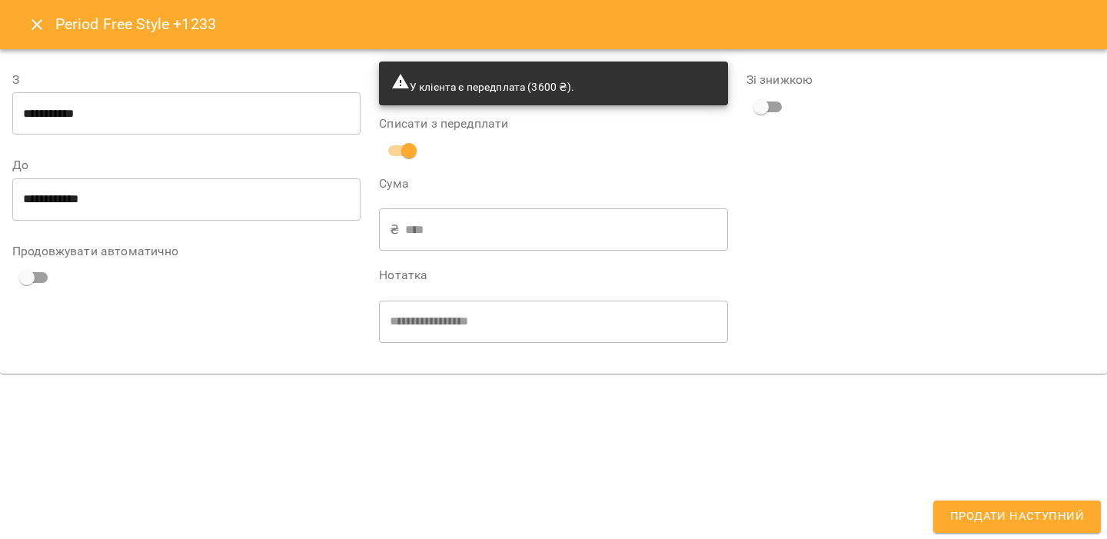
click at [962, 518] on span "Продати наступний" at bounding box center [1018, 517] width 134 height 20
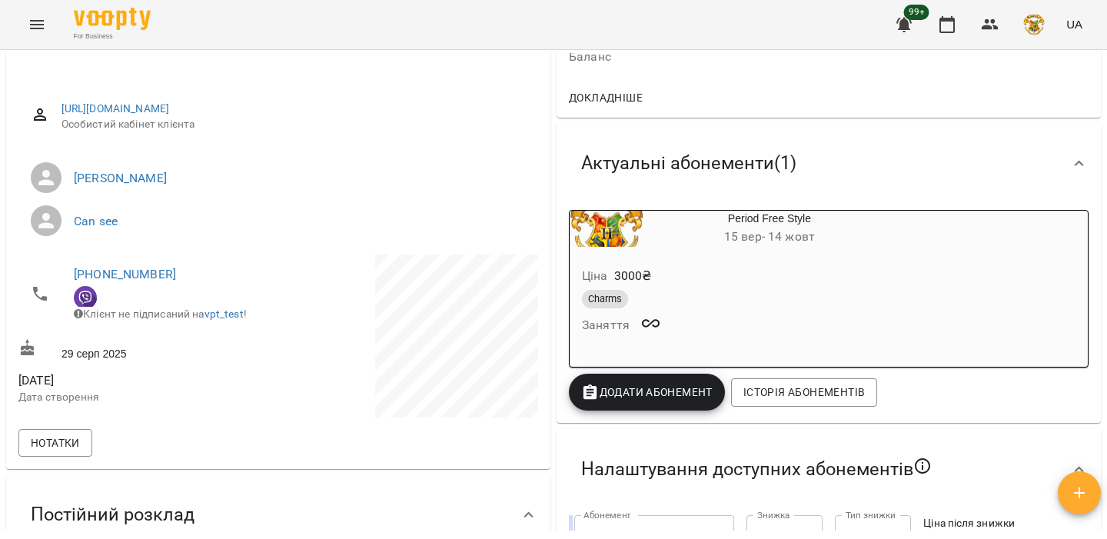
scroll to position [193, 0]
click at [747, 301] on div "Charms" at bounding box center [732, 298] width 301 height 18
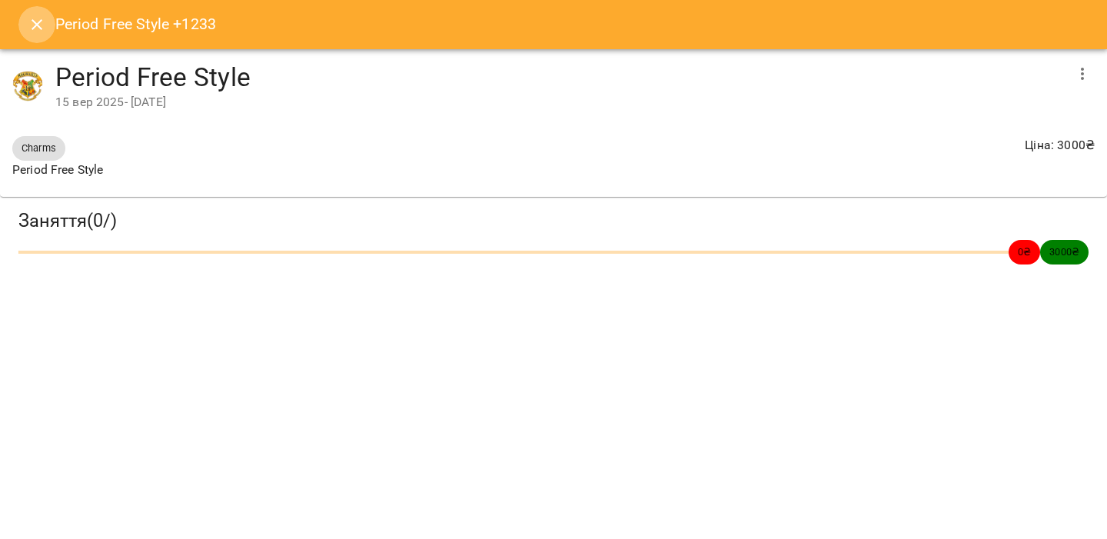
click at [38, 33] on icon "Close" at bounding box center [37, 24] width 18 height 18
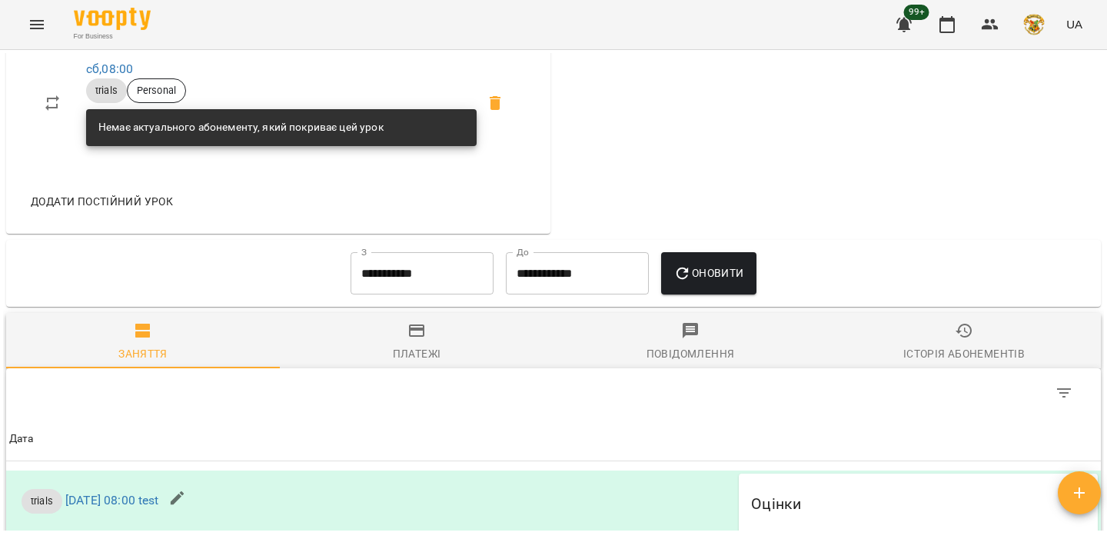
scroll to position [1275, 0]
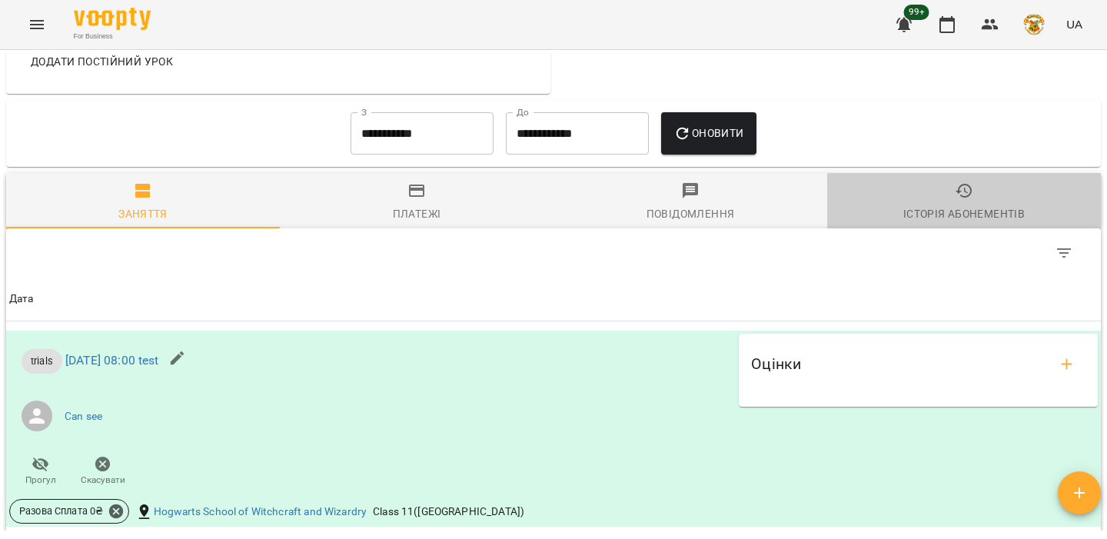
click at [957, 215] on div "Історія абонементів" at bounding box center [965, 214] width 122 height 18
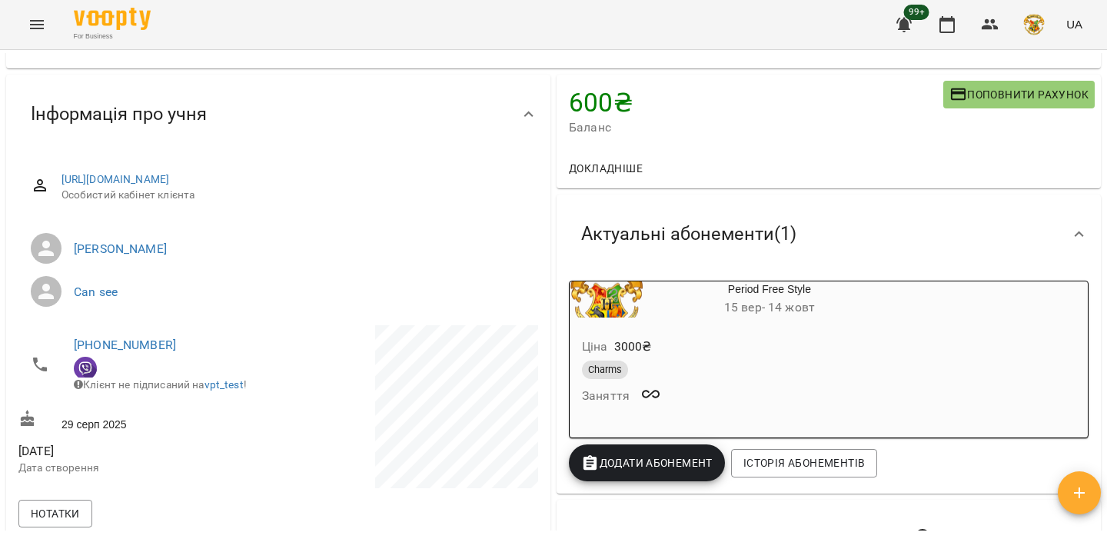
scroll to position [122, 0]
click at [1086, 487] on icon "button" at bounding box center [1079, 493] width 18 height 18
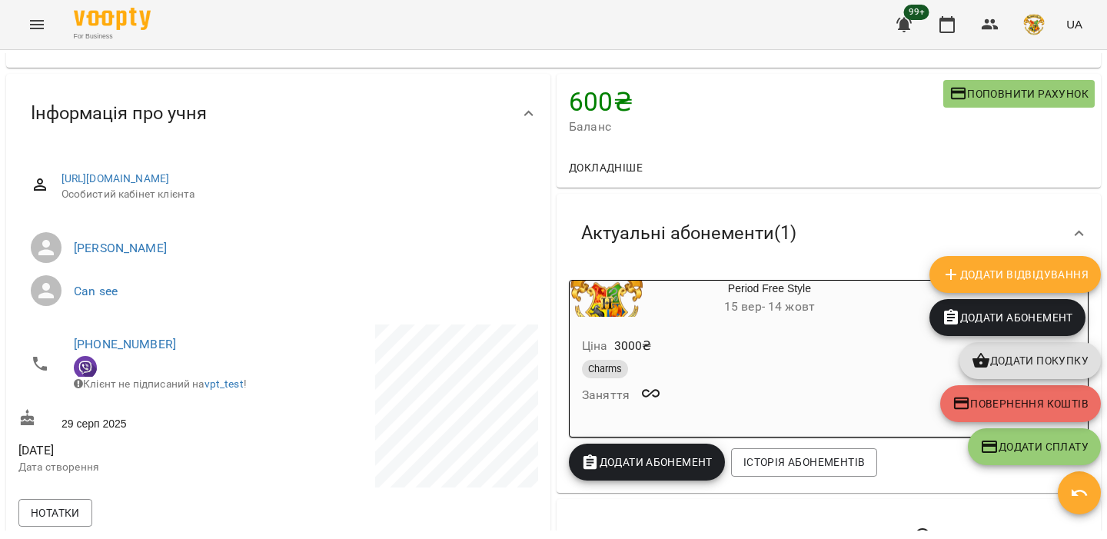
click at [1020, 273] on span "Додати Відвідування" at bounding box center [1015, 274] width 147 height 18
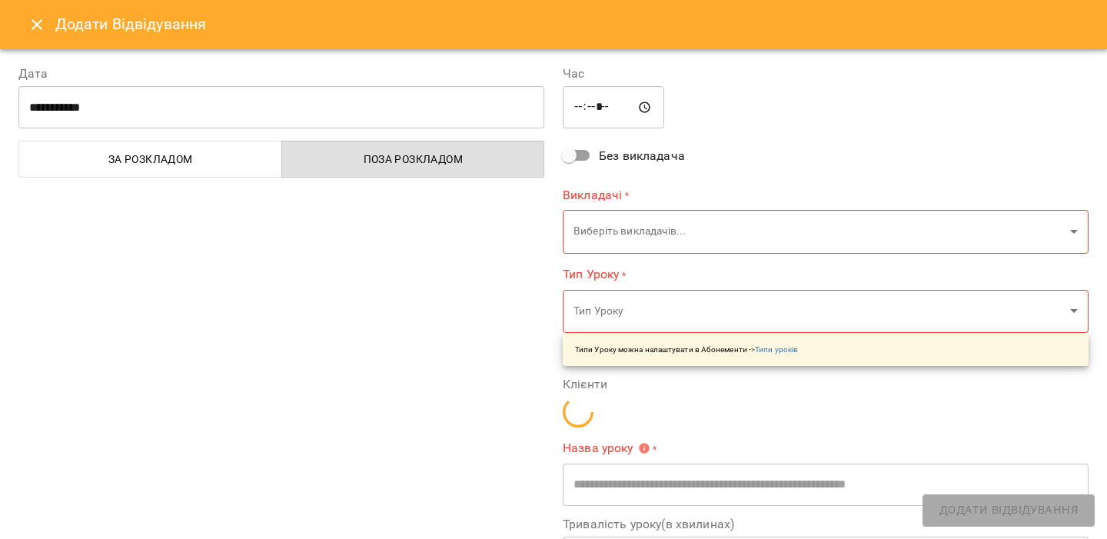
type input "**********"
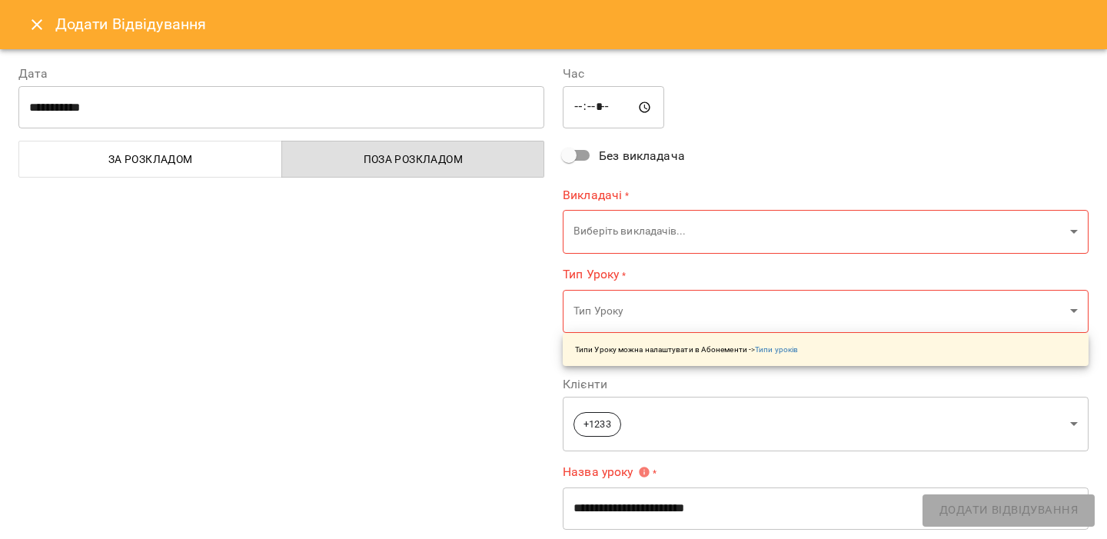
click at [653, 231] on body "For Business 99+ UA Мої клієнти / +1233 +1233 Індиви англмова видалення тегу 60…" at bounding box center [553, 294] width 1107 height 589
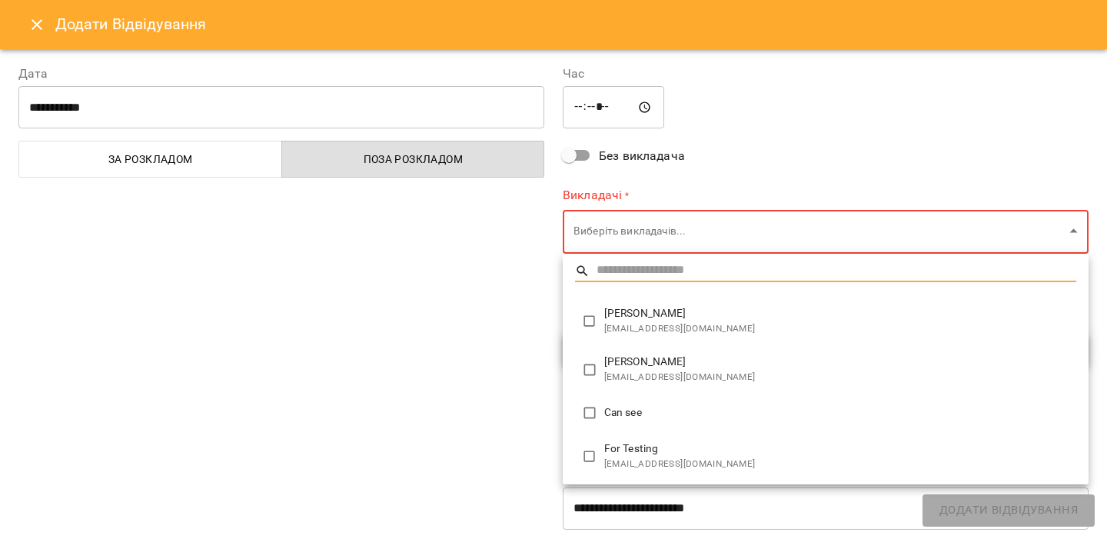
type input "**********"
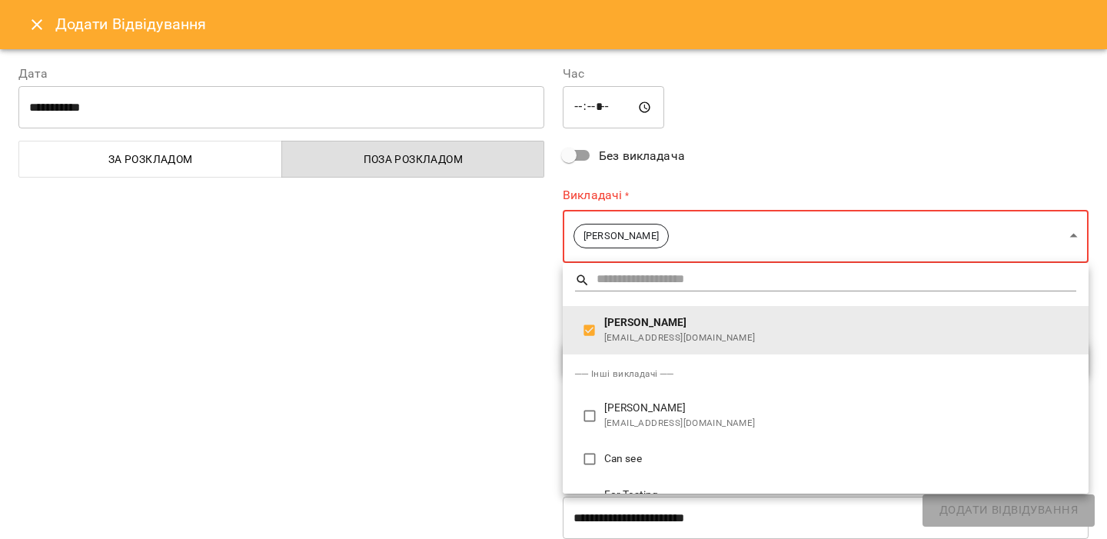
click at [410, 312] on div at bounding box center [553, 269] width 1107 height 539
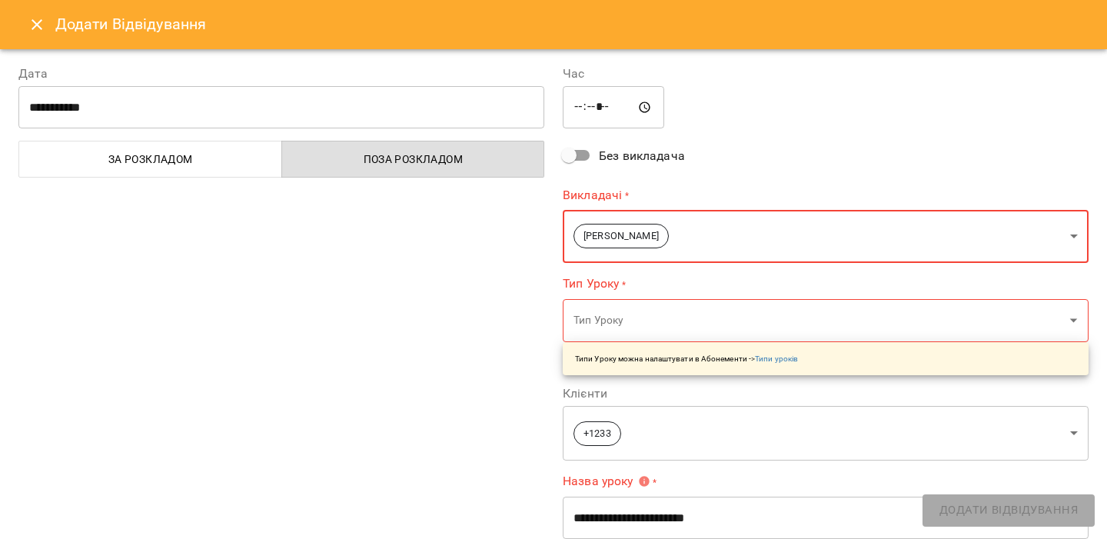
click at [641, 324] on body "For Business 99+ UA Мої клієнти / +1233 +1233 Індиви англмова видалення тегу 60…" at bounding box center [553, 294] width 1107 height 589
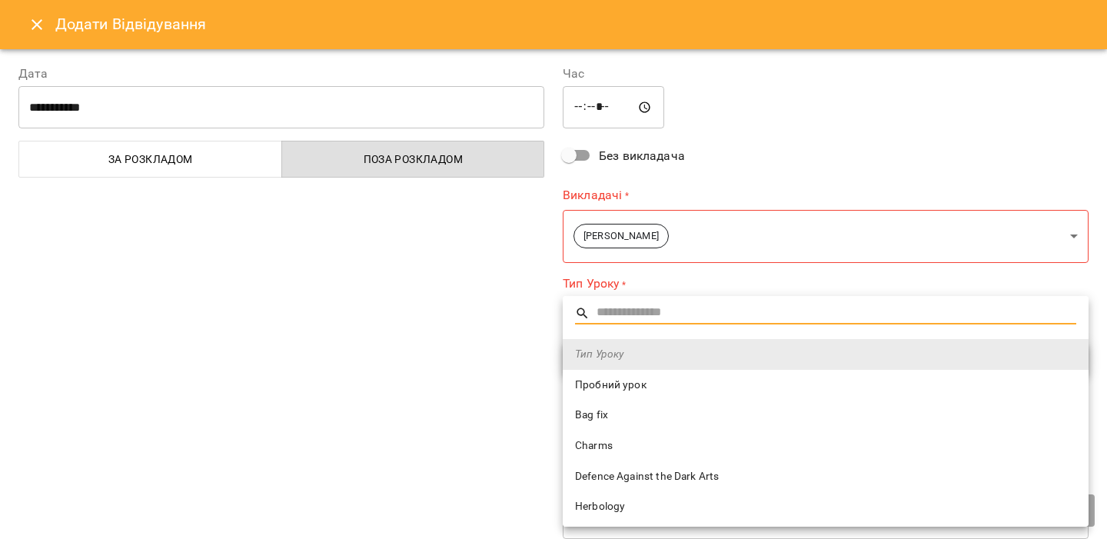
click at [628, 451] on span "Charms" at bounding box center [825, 445] width 501 height 15
type input "******"
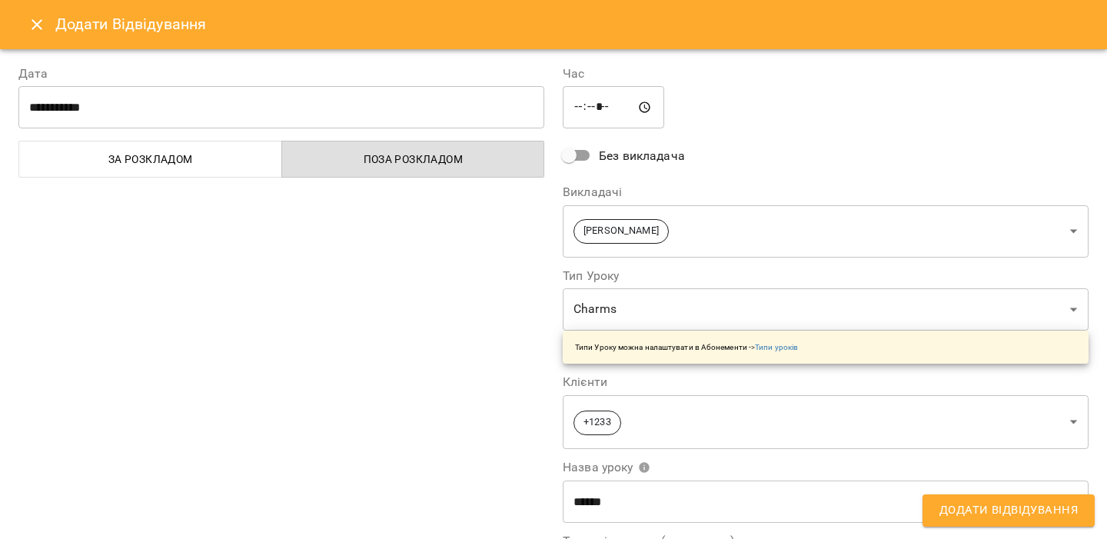
click at [437, 370] on div "**********" at bounding box center [281, 397] width 544 height 702
click at [994, 508] on span "Додати Відвідування" at bounding box center [1009, 511] width 138 height 20
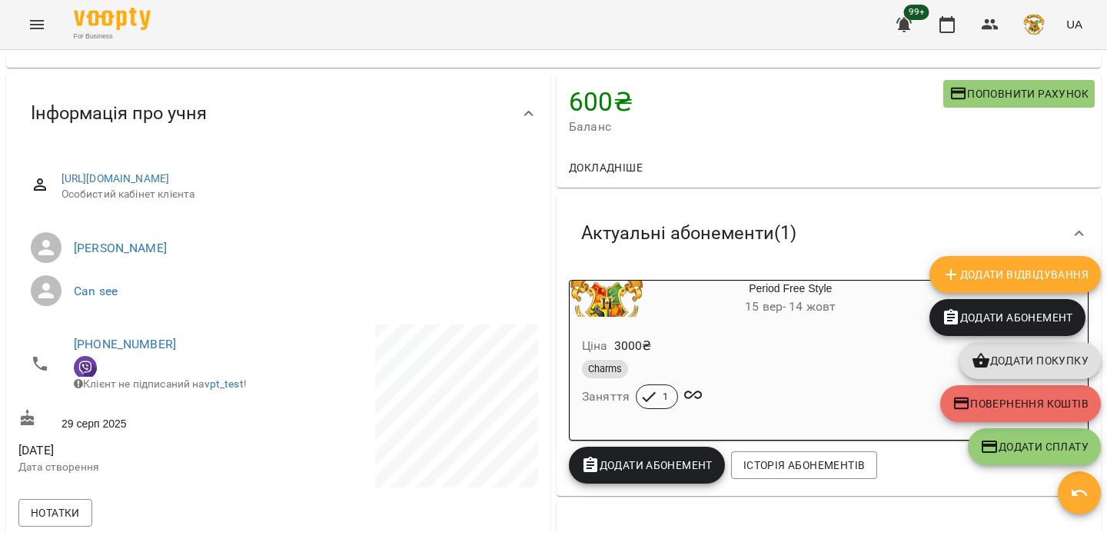
click at [1070, 482] on button "button" at bounding box center [1079, 492] width 43 height 43
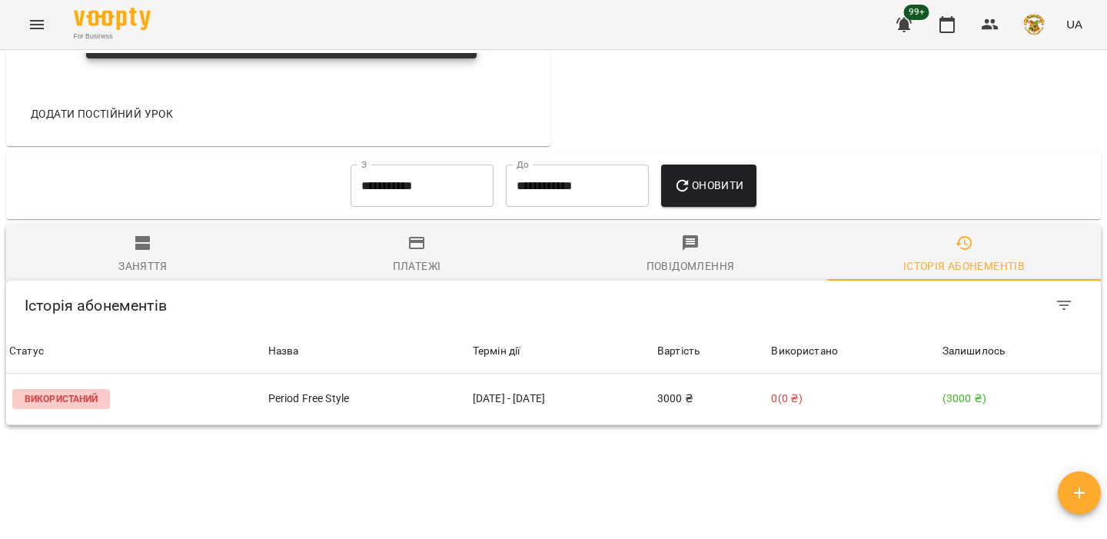
scroll to position [1251, 0]
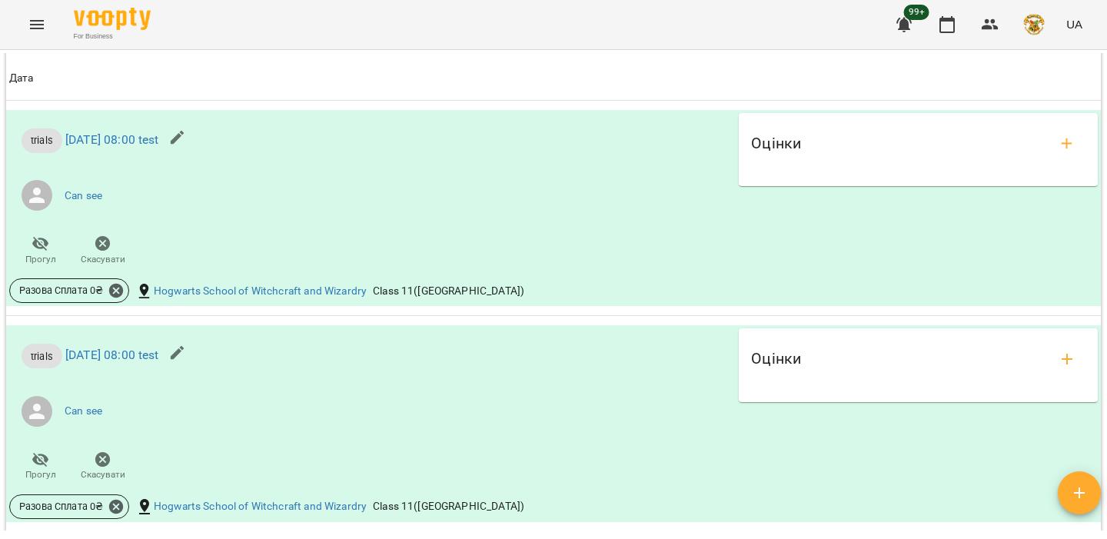
scroll to position [1098, 0]
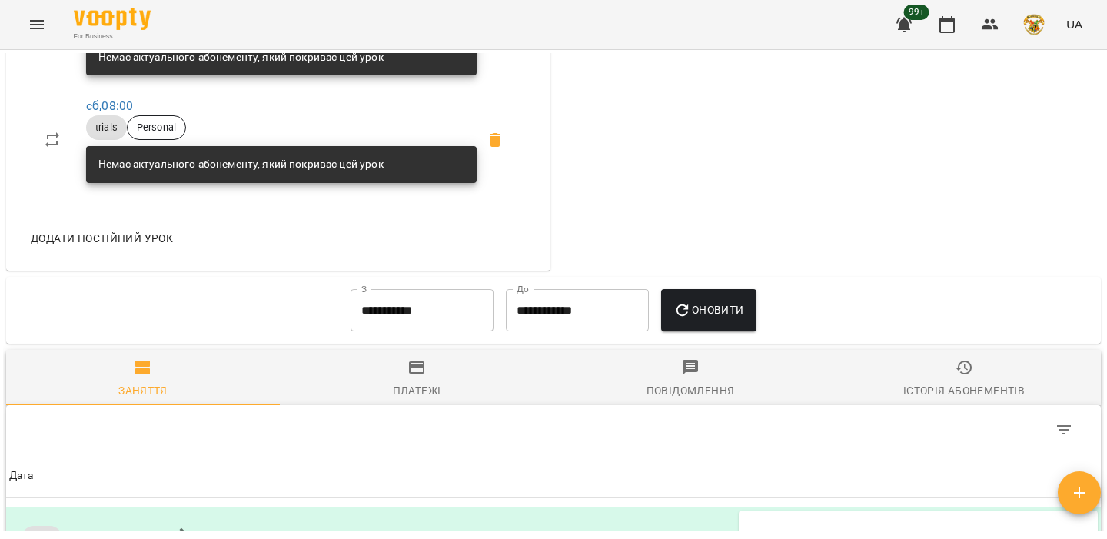
click at [962, 352] on button "Історія абонементів" at bounding box center [964, 377] width 274 height 55
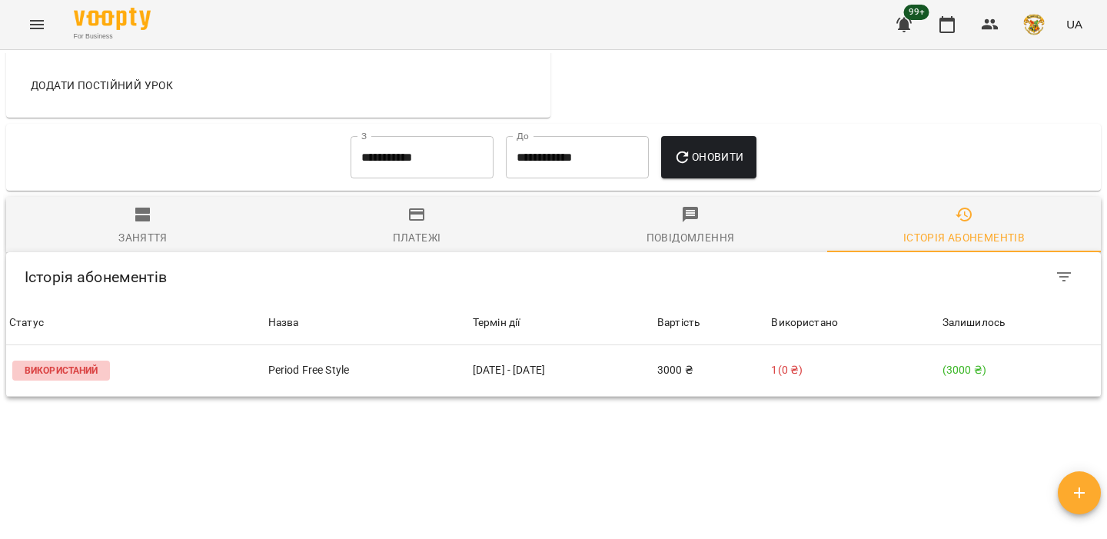
scroll to position [1254, 0]
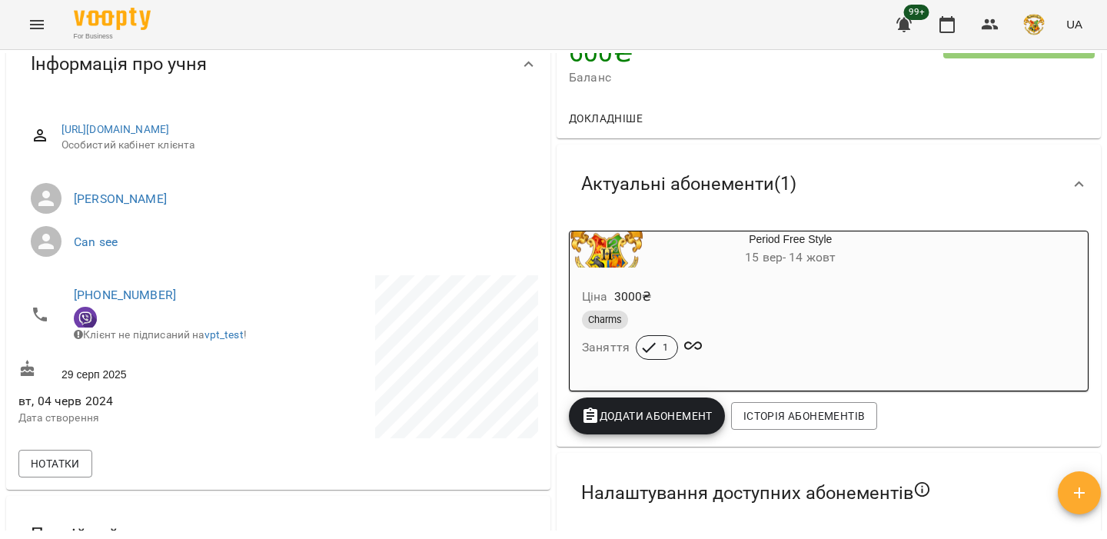
scroll to position [129, 0]
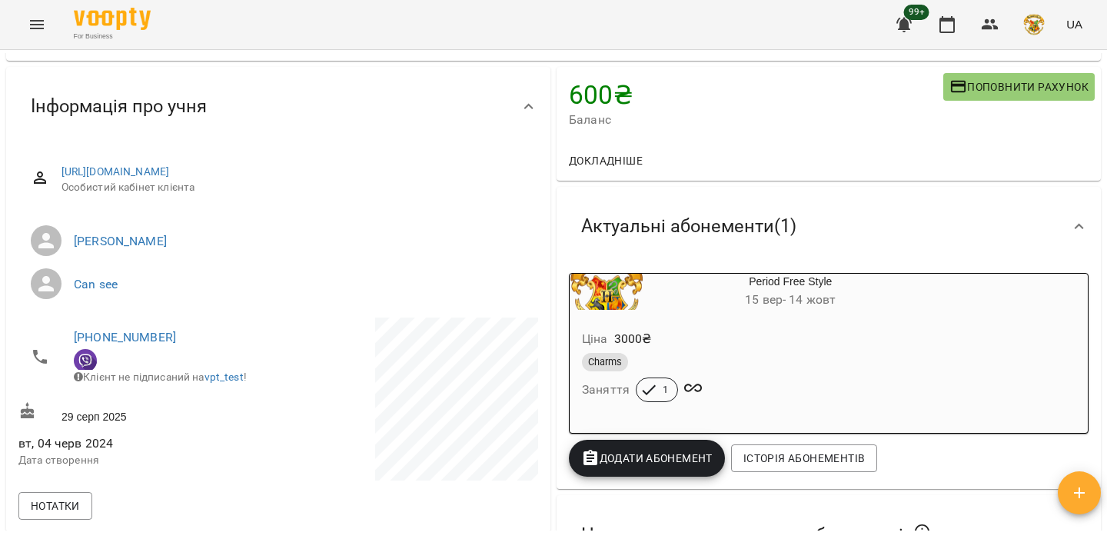
click at [781, 325] on div "Ціна 3000 ₴ Charms Заняття 1" at bounding box center [754, 368] width 368 height 105
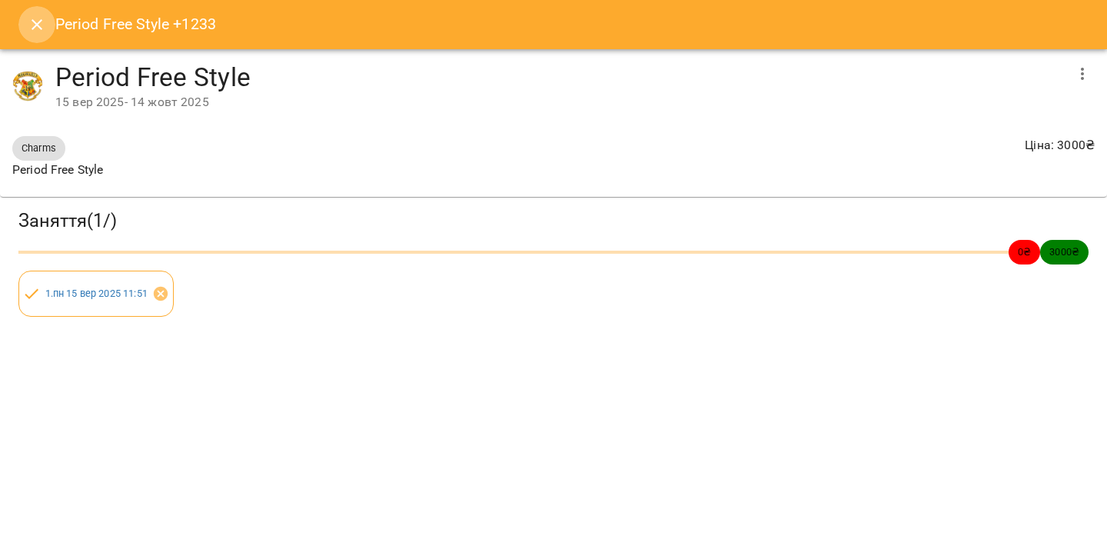
click at [38, 26] on icon "Close" at bounding box center [37, 24] width 11 height 11
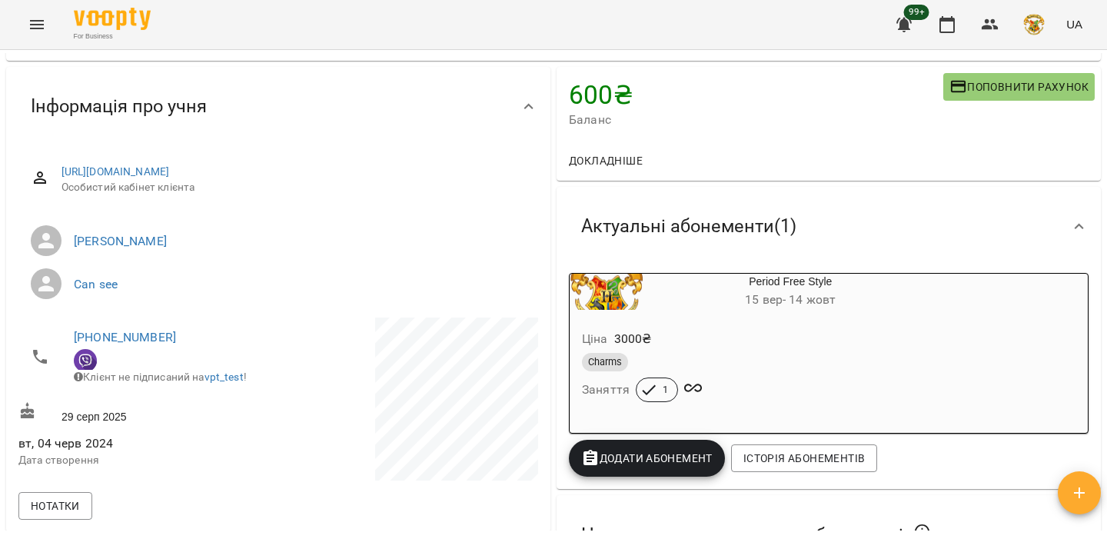
click at [746, 315] on div "Ціна 3000 ₴ Charms Заняття 1" at bounding box center [754, 368] width 374 height 111
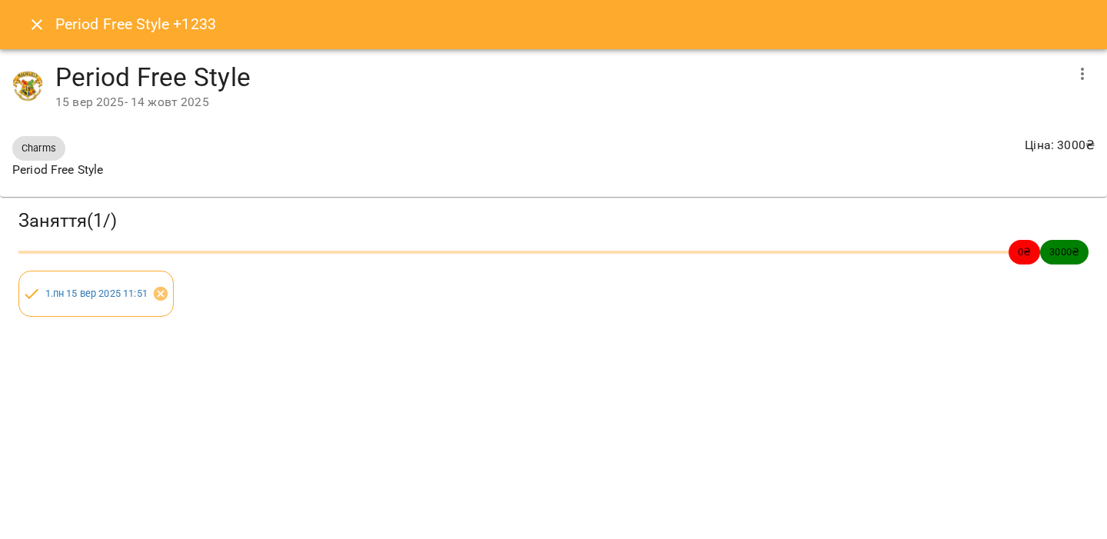
click at [42, 25] on icon "Close" at bounding box center [37, 24] width 18 height 18
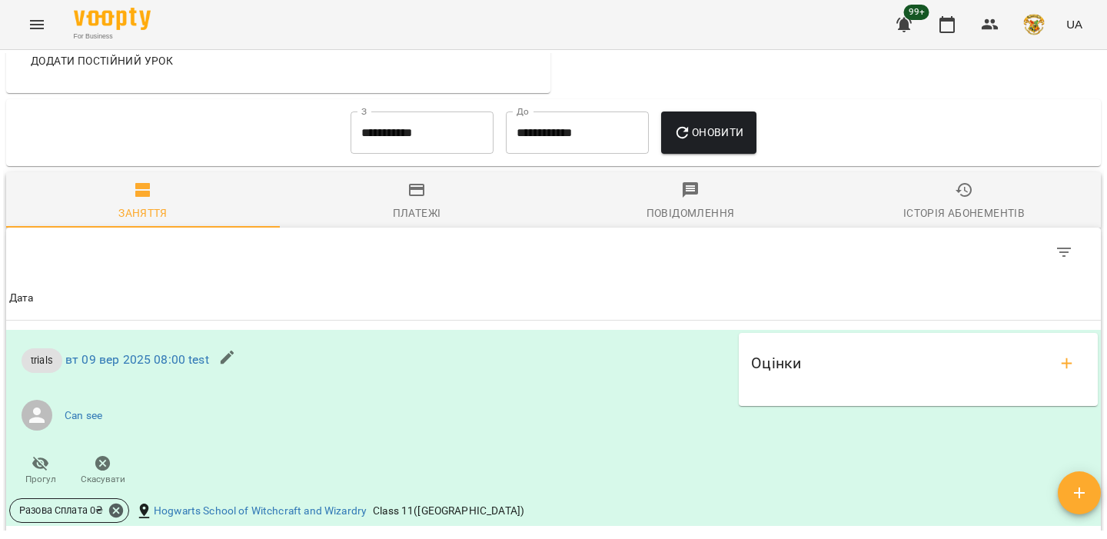
scroll to position [1064, 0]
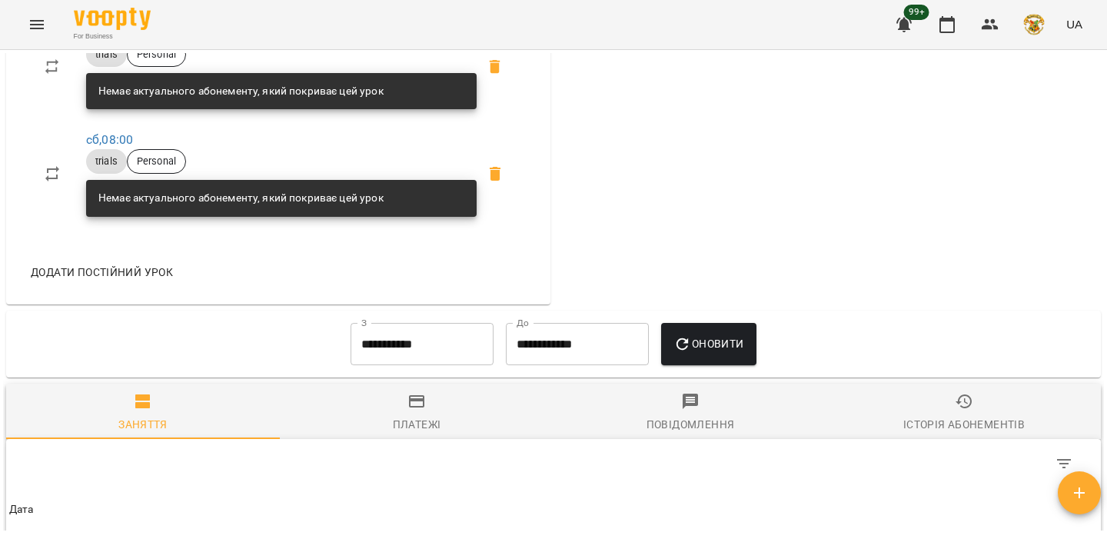
click at [40, 18] on icon "Menu" at bounding box center [37, 24] width 18 height 18
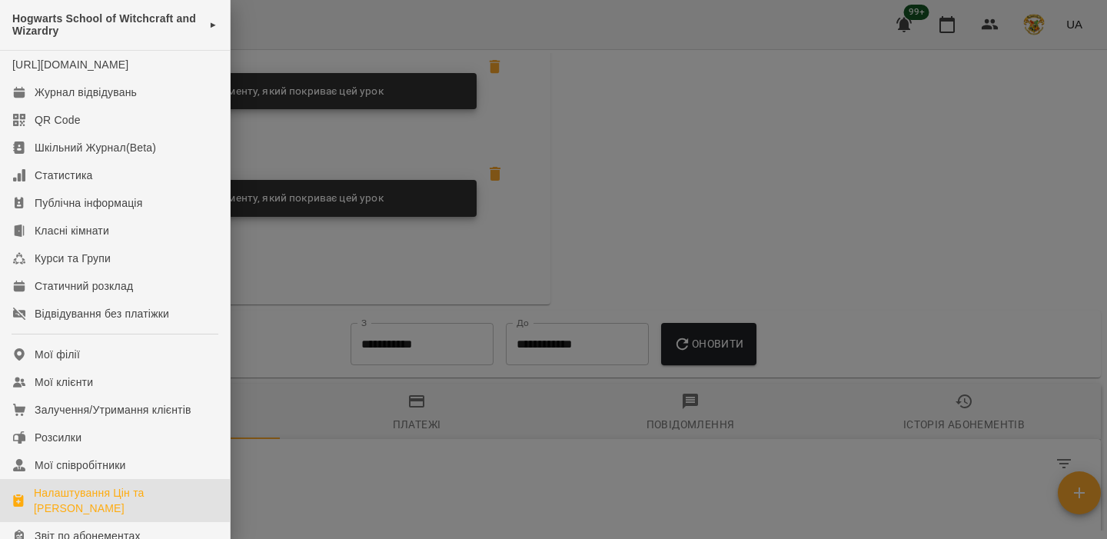
click at [112, 511] on div "Налаштування Цін та [PERSON_NAME]" at bounding box center [126, 500] width 184 height 31
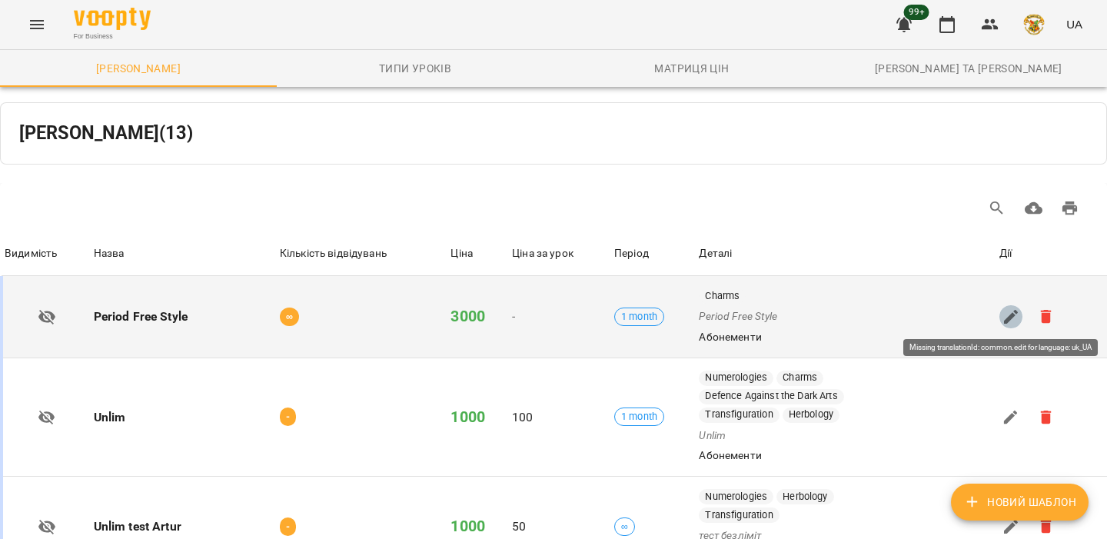
click at [1008, 320] on icon "button" at bounding box center [1011, 317] width 14 height 14
select select "*****"
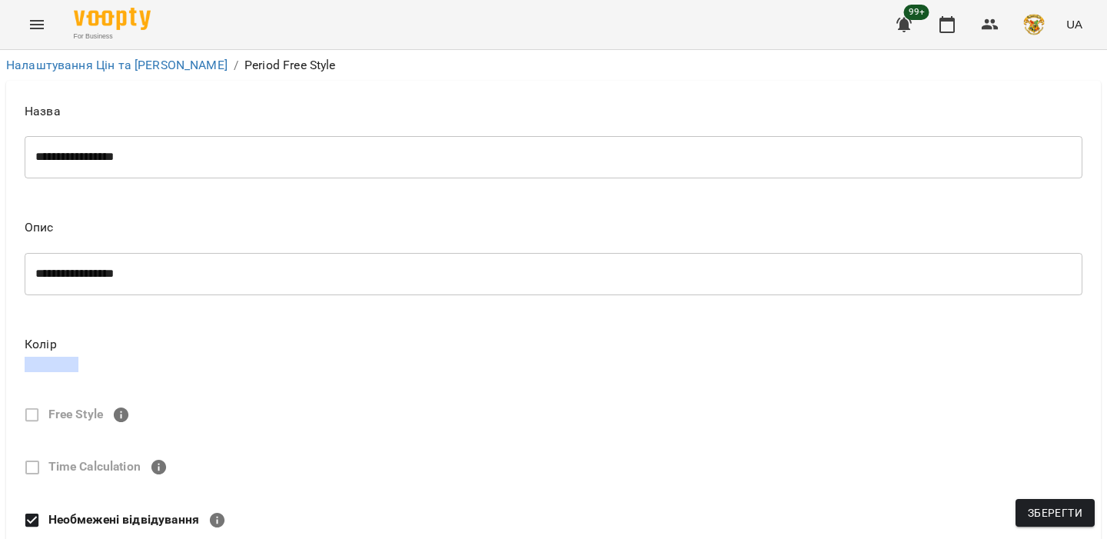
scroll to position [479, 0]
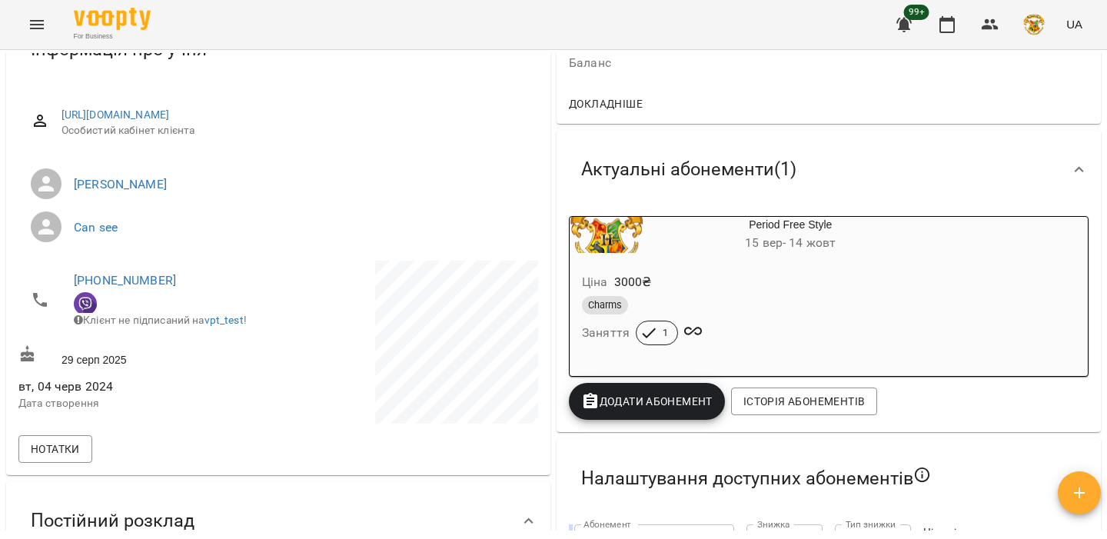
scroll to position [187, 0]
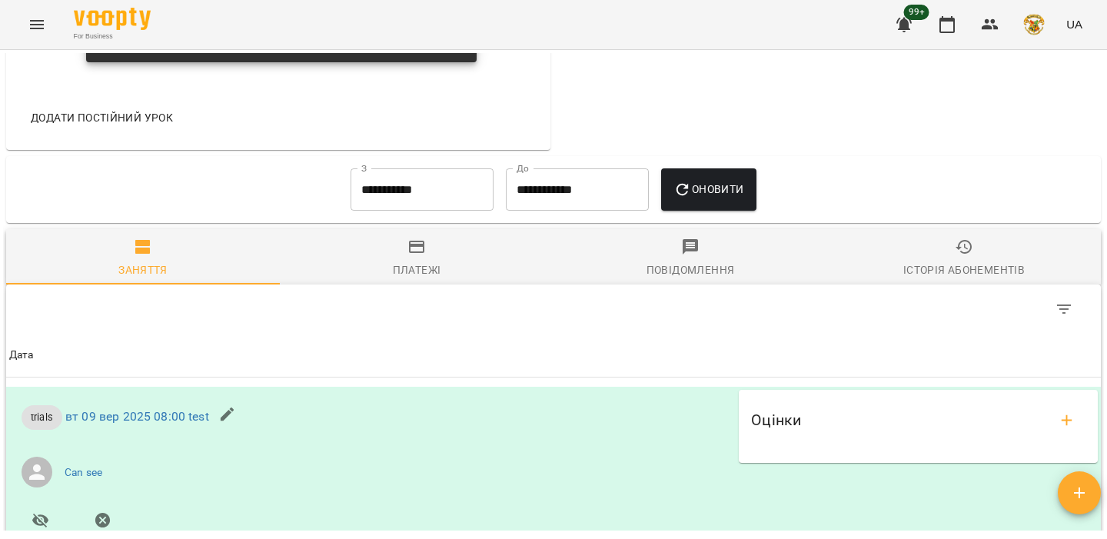
click at [966, 265] on div "Історія абонементів" at bounding box center [965, 270] width 122 height 18
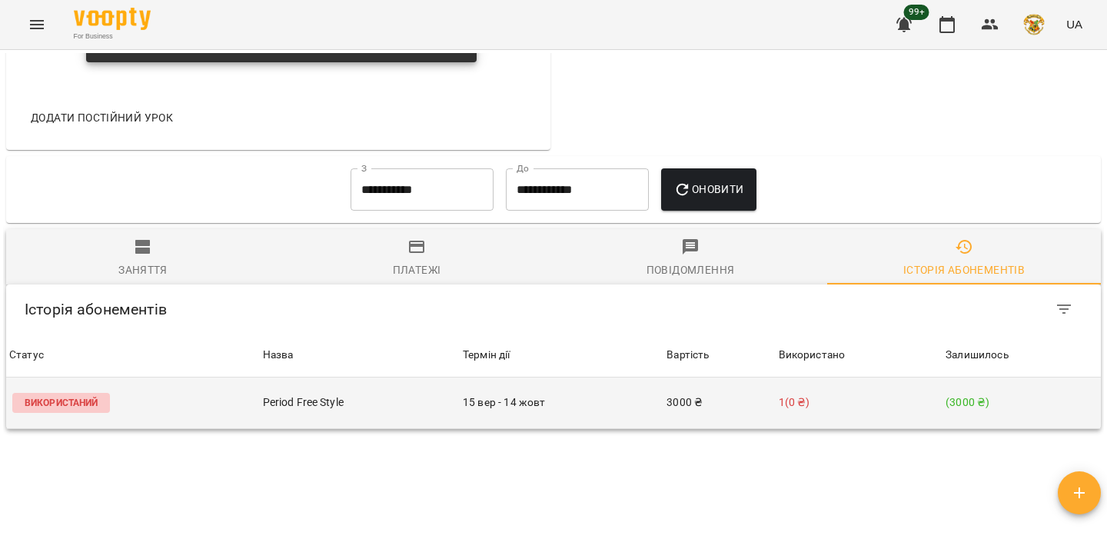
scroll to position [1276, 0]
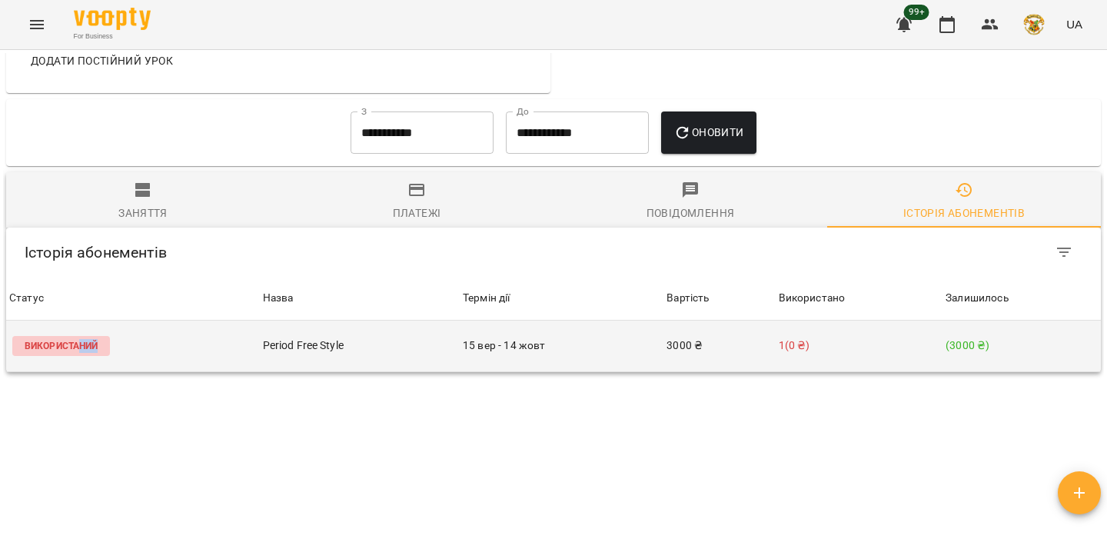
drag, startPoint x: 80, startPoint y: 349, endPoint x: 104, endPoint y: 349, distance: 23.8
click at [104, 349] on p "Використаний" at bounding box center [61, 346] width 98 height 20
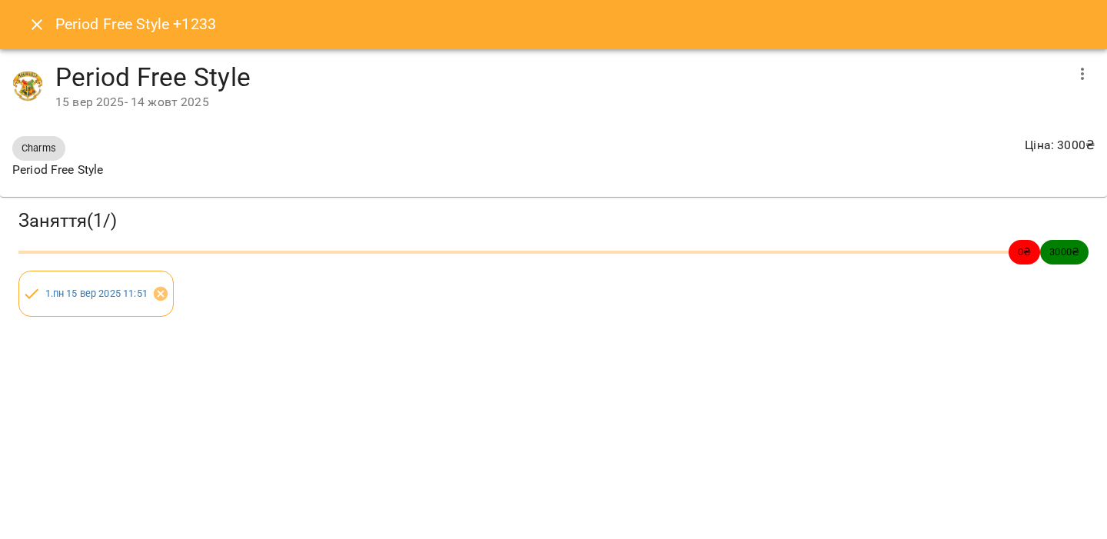
click at [34, 36] on button "Close" at bounding box center [36, 24] width 37 height 37
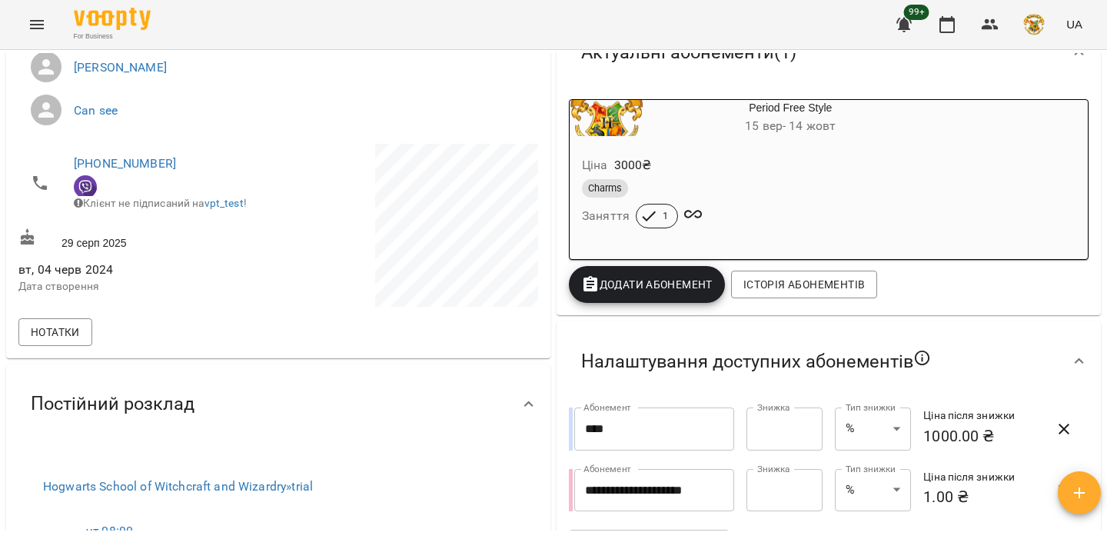
scroll to position [0, 0]
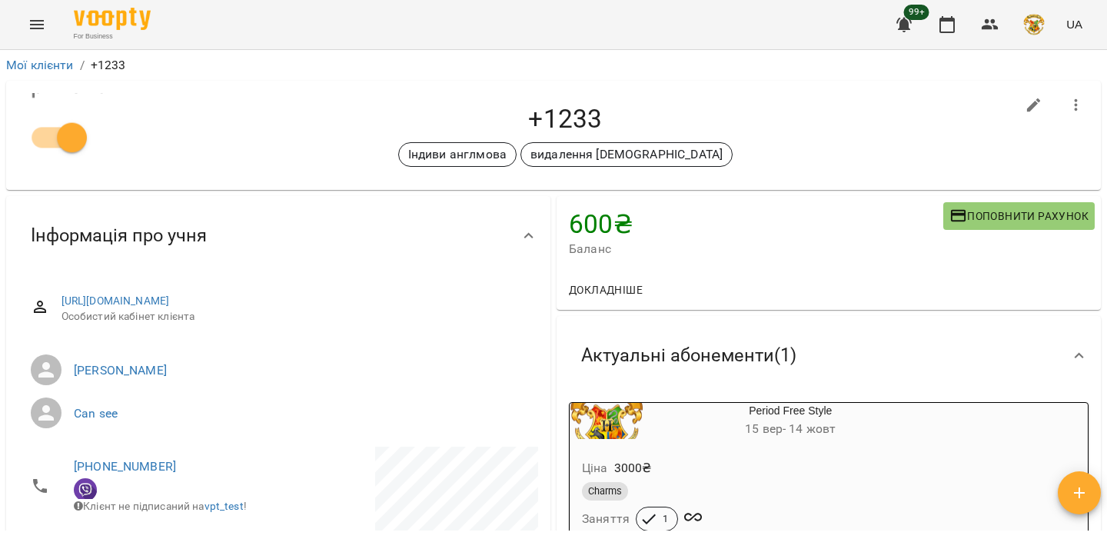
click at [889, 38] on div "For Business 99+ UA" at bounding box center [553, 24] width 1107 height 49
click at [906, 26] on icon "button" at bounding box center [904, 25] width 15 height 15
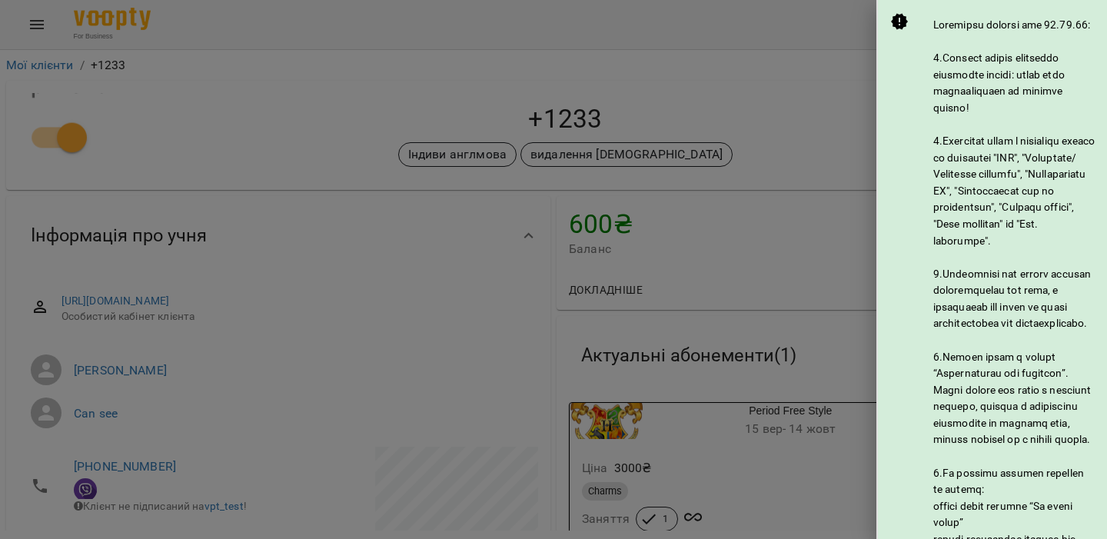
click at [788, 105] on div at bounding box center [553, 269] width 1107 height 539
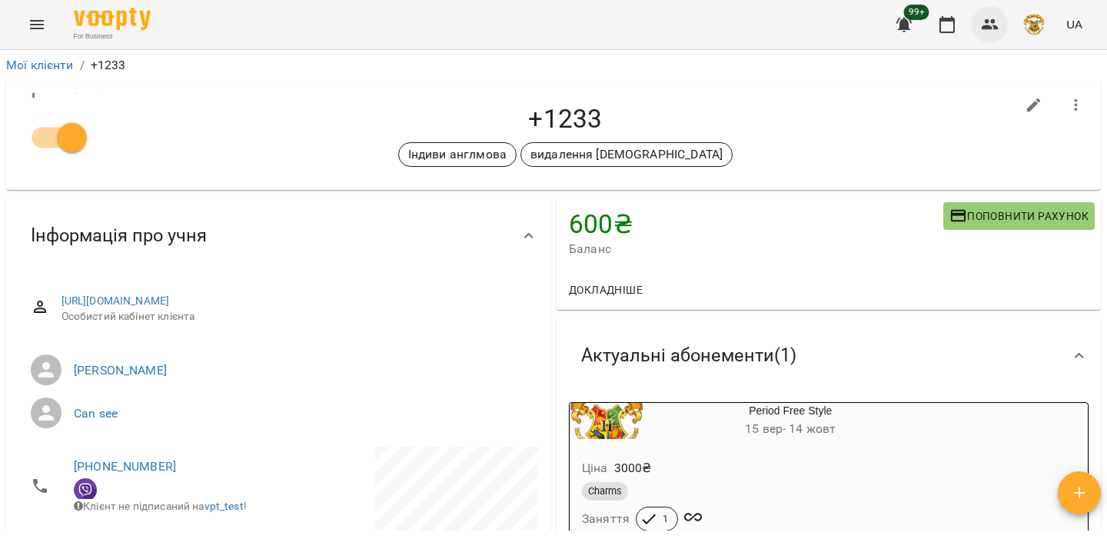
click at [977, 18] on button "button" at bounding box center [990, 24] width 37 height 37
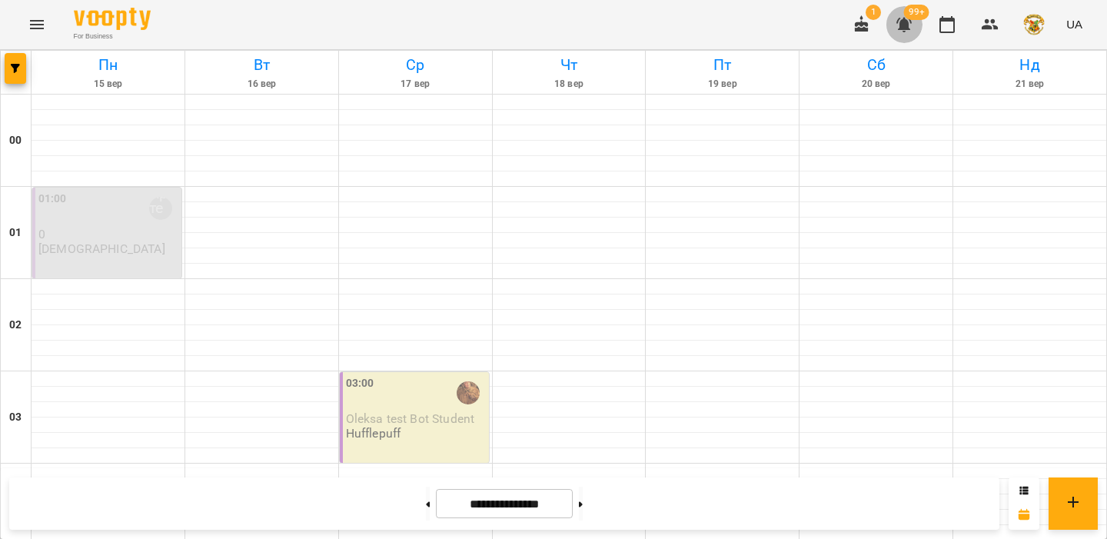
click at [917, 31] on button "button" at bounding box center [904, 24] width 37 height 37
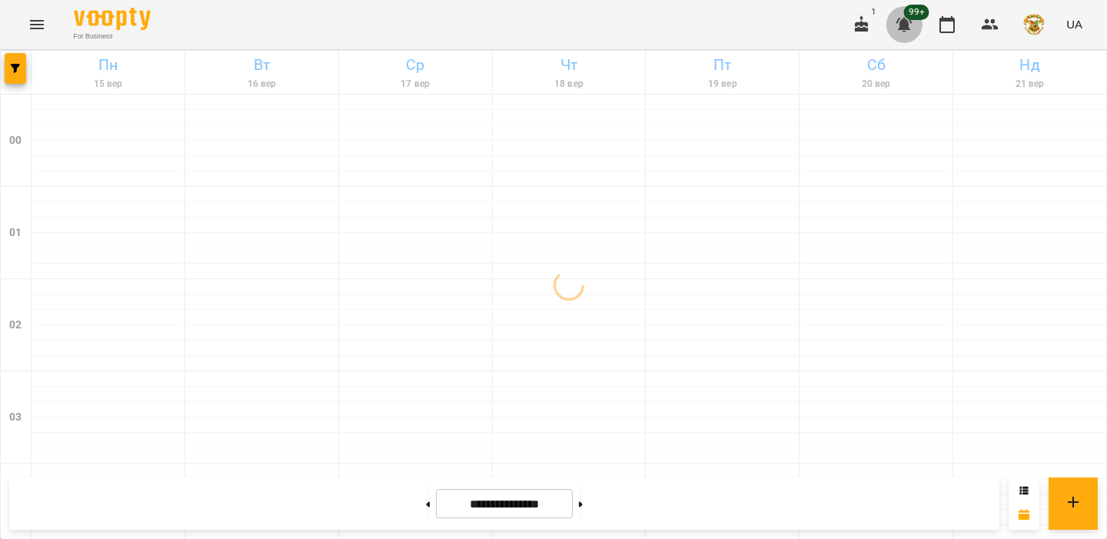
click at [904, 24] on icon "button" at bounding box center [904, 25] width 15 height 15
